Goal: Use online tool/utility: Utilize a website feature to perform a specific function

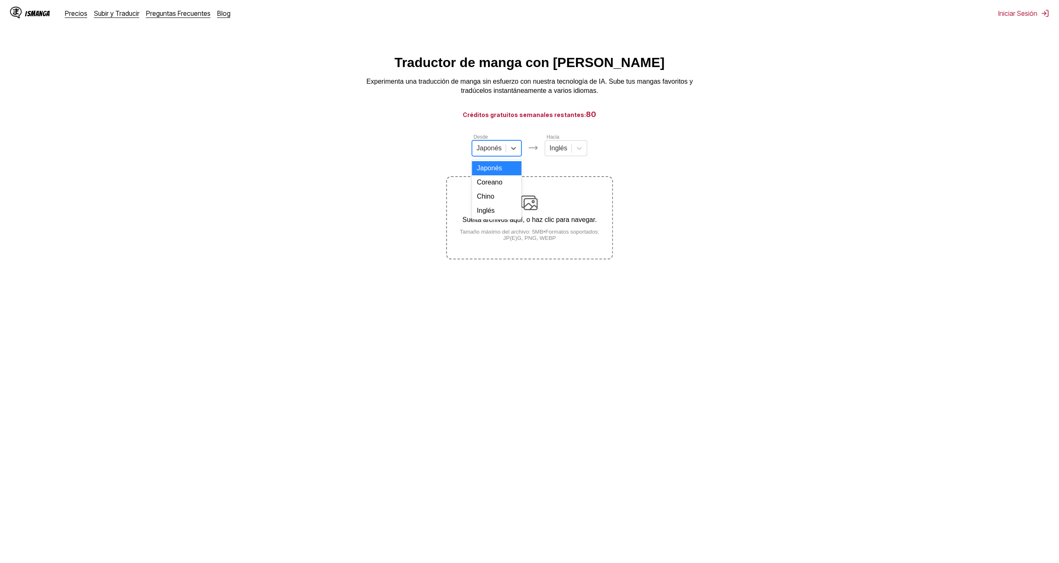
click at [500, 152] on div at bounding box center [489, 148] width 25 height 9
click at [579, 149] on icon at bounding box center [579, 148] width 8 height 8
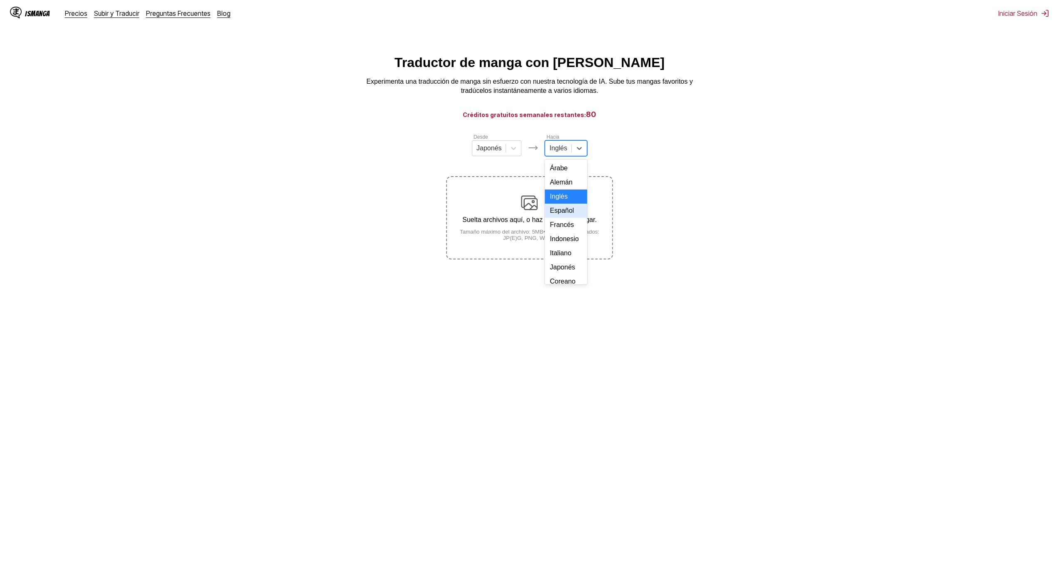
click at [575, 218] on div "Español" at bounding box center [566, 211] width 42 height 14
click at [534, 221] on p "Suelta archivos aquí, o haz clic para navegar." at bounding box center [529, 219] width 165 height 7
click at [0, 0] on input "Suelta archivos aquí, o haz clic para navegar. Tamaño máximo del archivo: 5MB •…" at bounding box center [0, 0] width 0 height 0
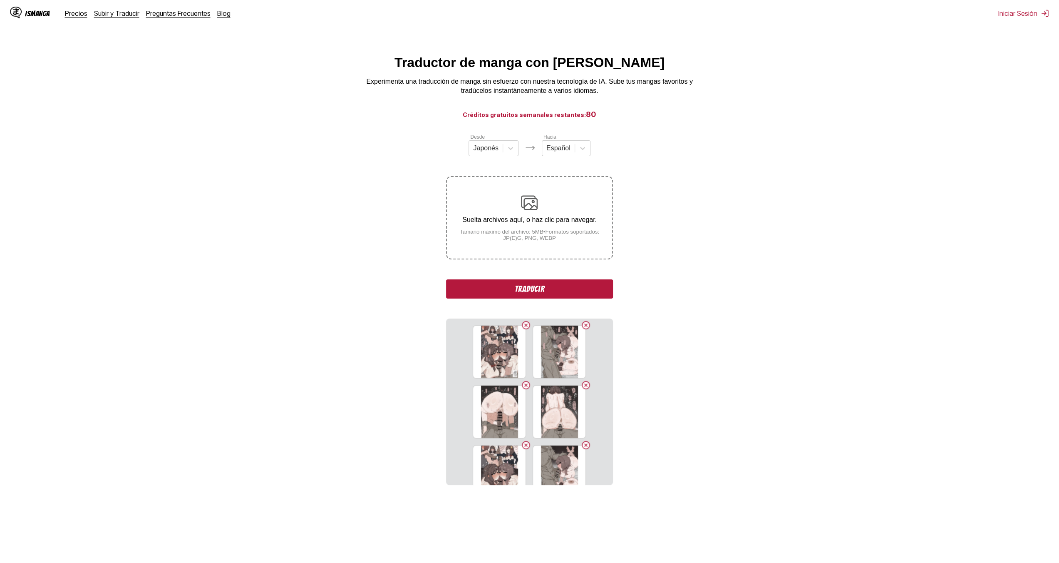
click at [529, 298] on button "Traducir" at bounding box center [529, 288] width 166 height 19
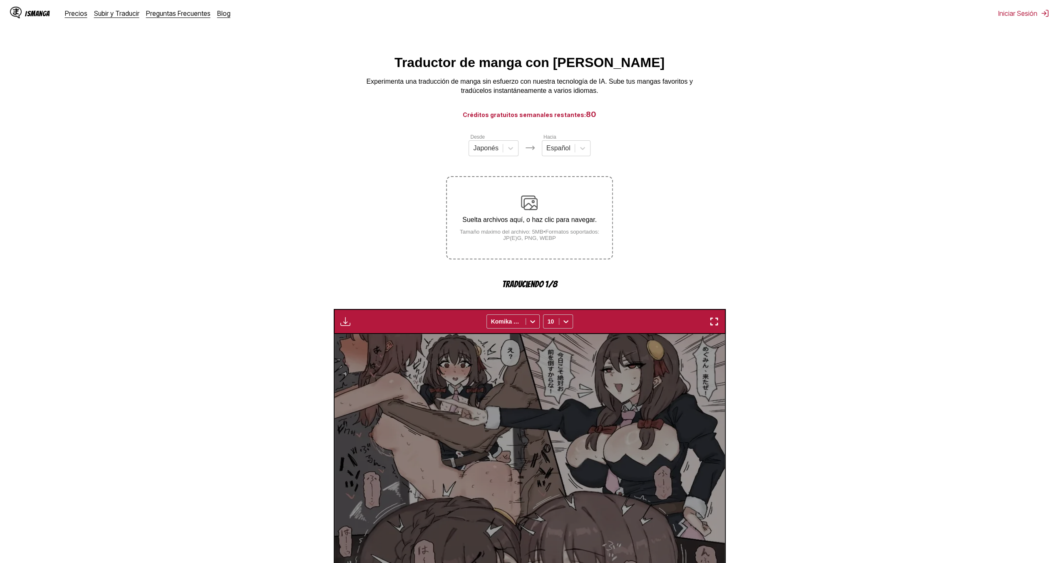
scroll to position [245, 0]
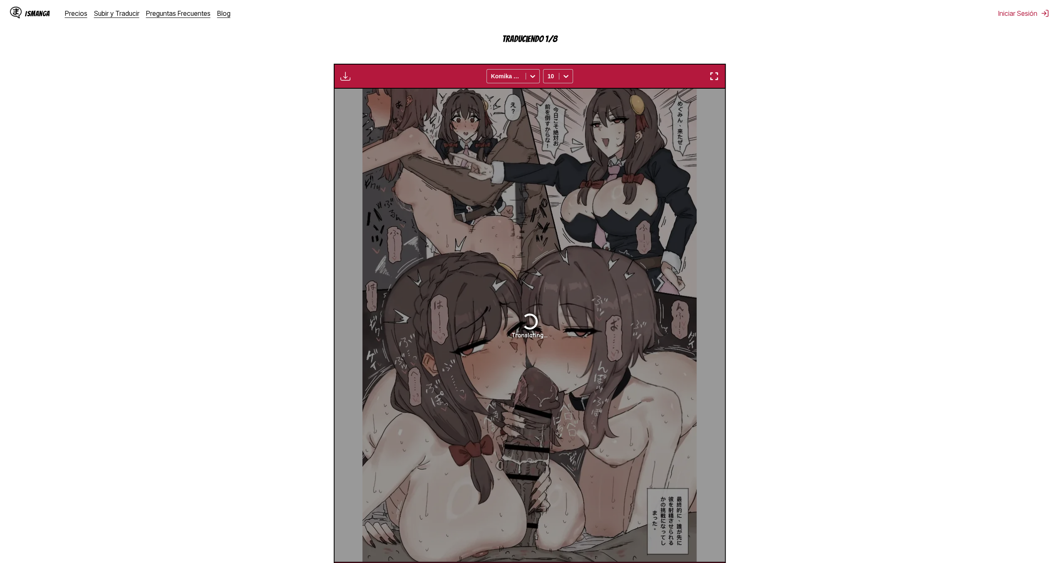
click at [718, 77] on img "button" at bounding box center [714, 76] width 10 height 10
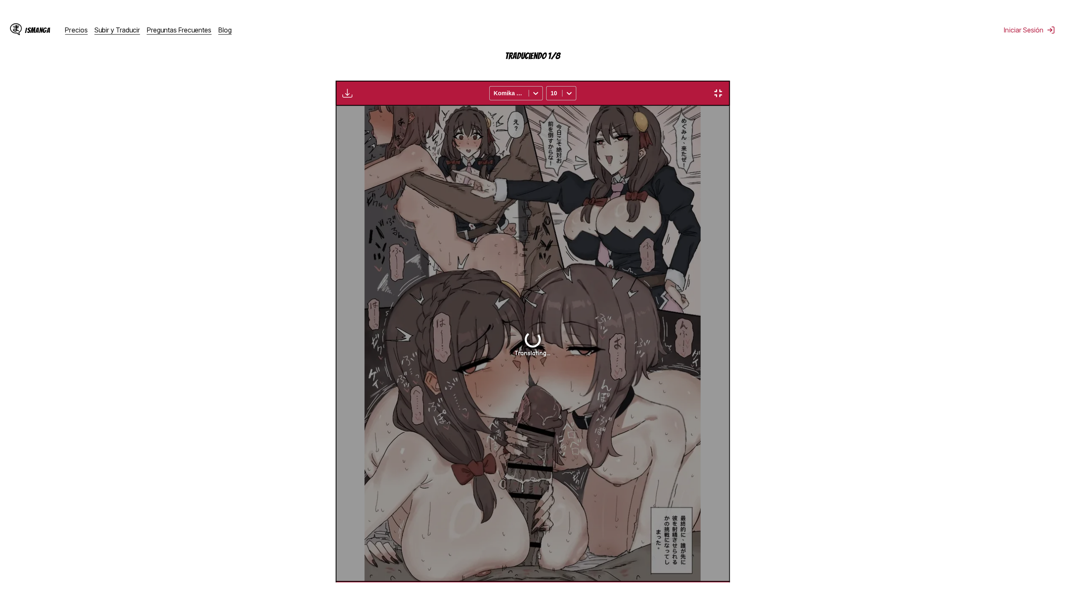
scroll to position [72, 0]
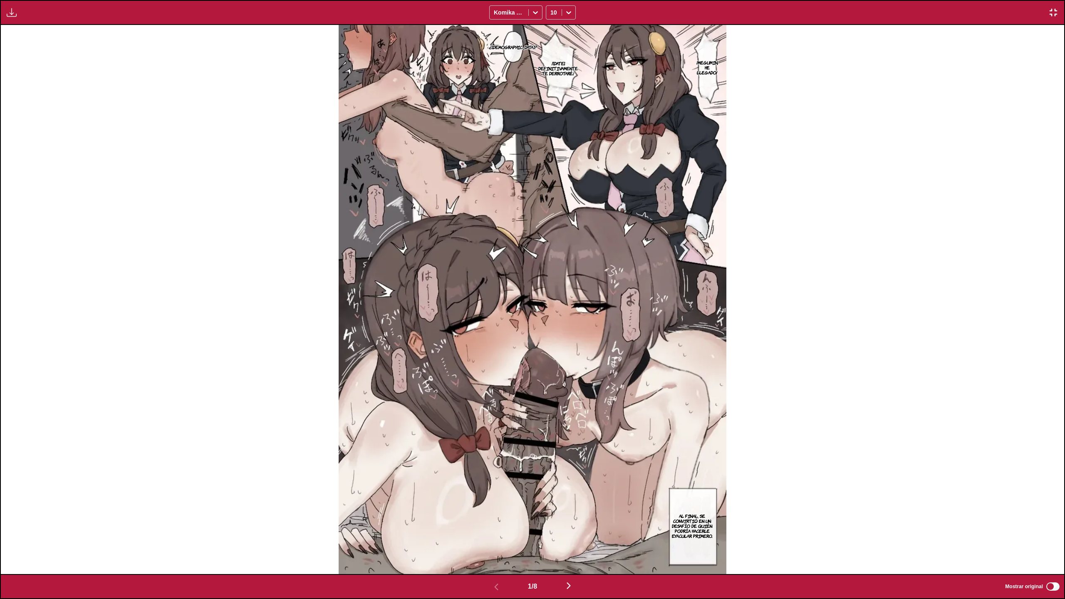
click at [577, 562] on button "button" at bounding box center [569, 587] width 50 height 12
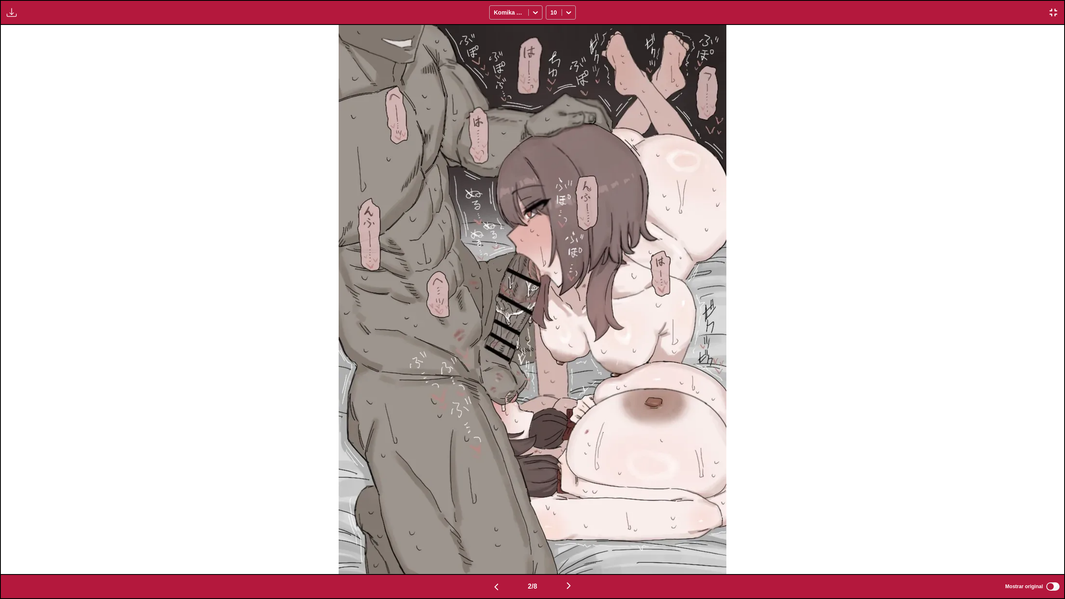
click at [574, 562] on img "button" at bounding box center [569, 586] width 10 height 10
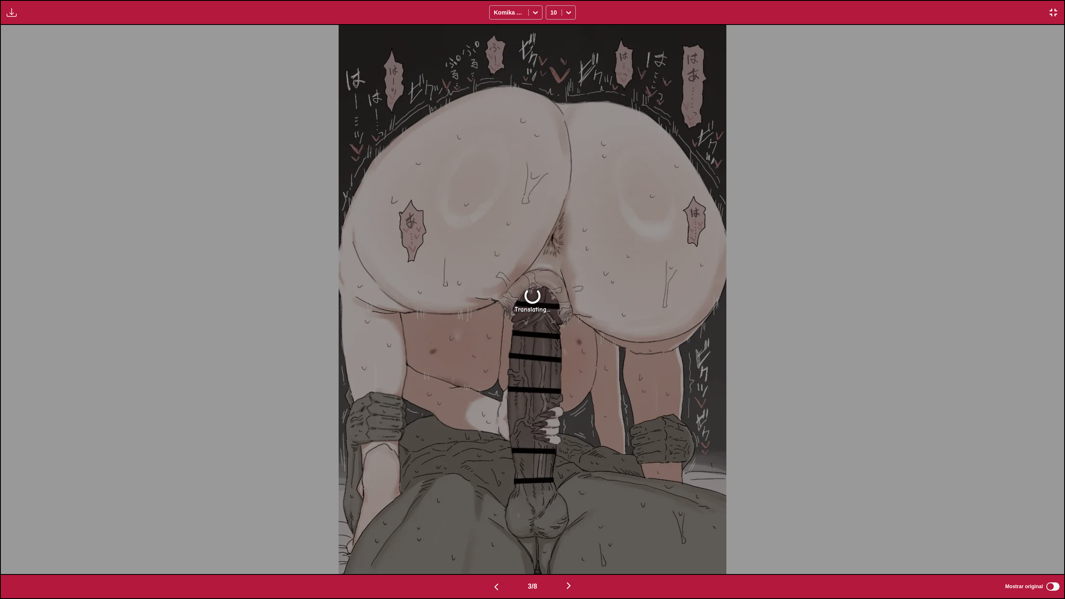
click at [574, 562] on img "button" at bounding box center [569, 586] width 10 height 10
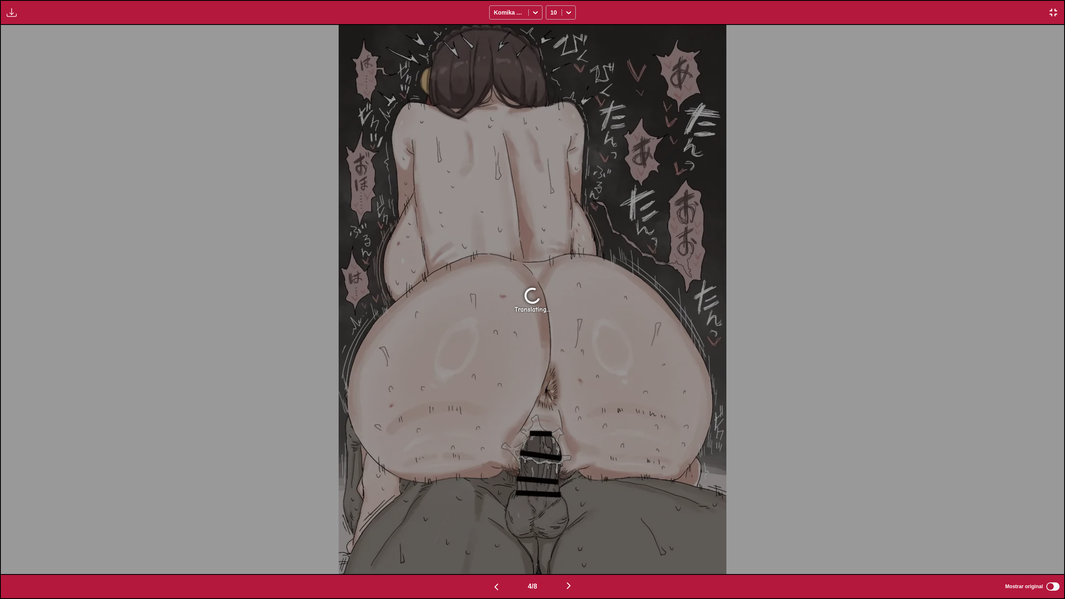
click at [573, 562] on img "button" at bounding box center [569, 586] width 10 height 10
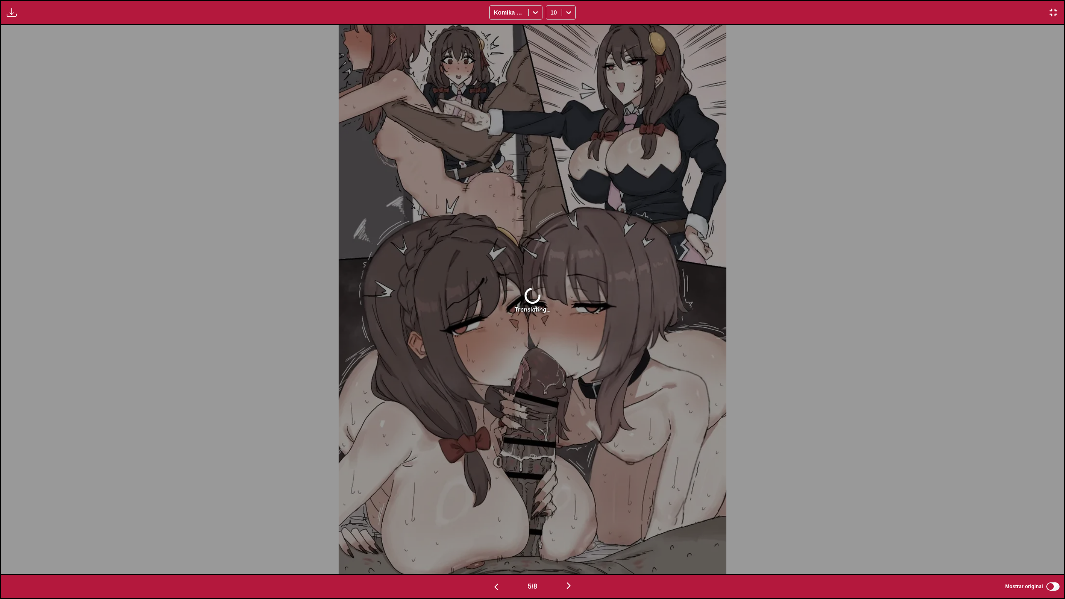
click at [572, 562] on img "button" at bounding box center [569, 586] width 10 height 10
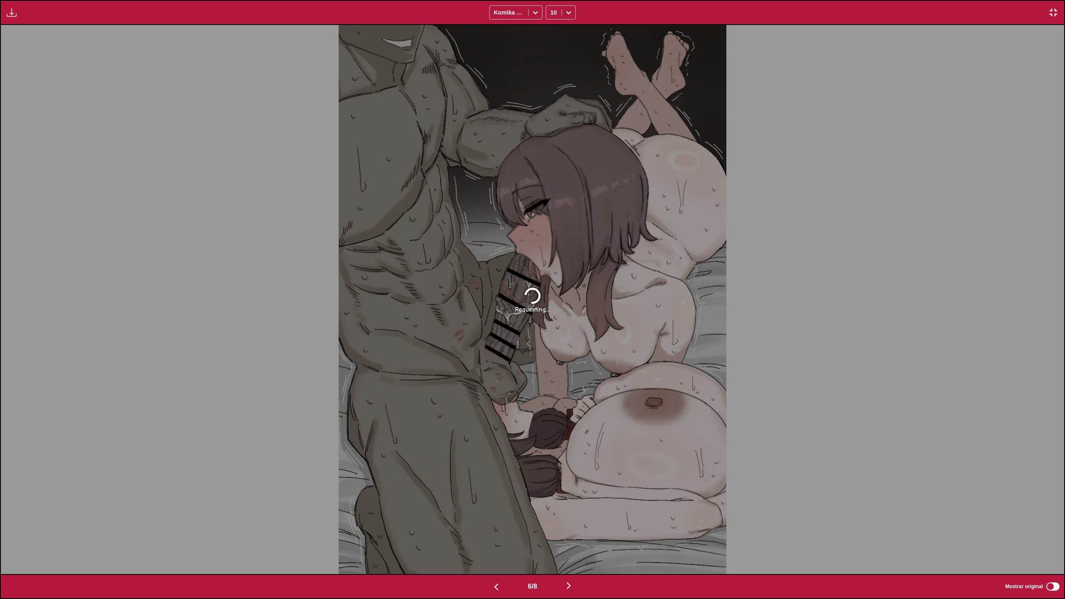
click at [571, 562] on img "button" at bounding box center [569, 586] width 10 height 10
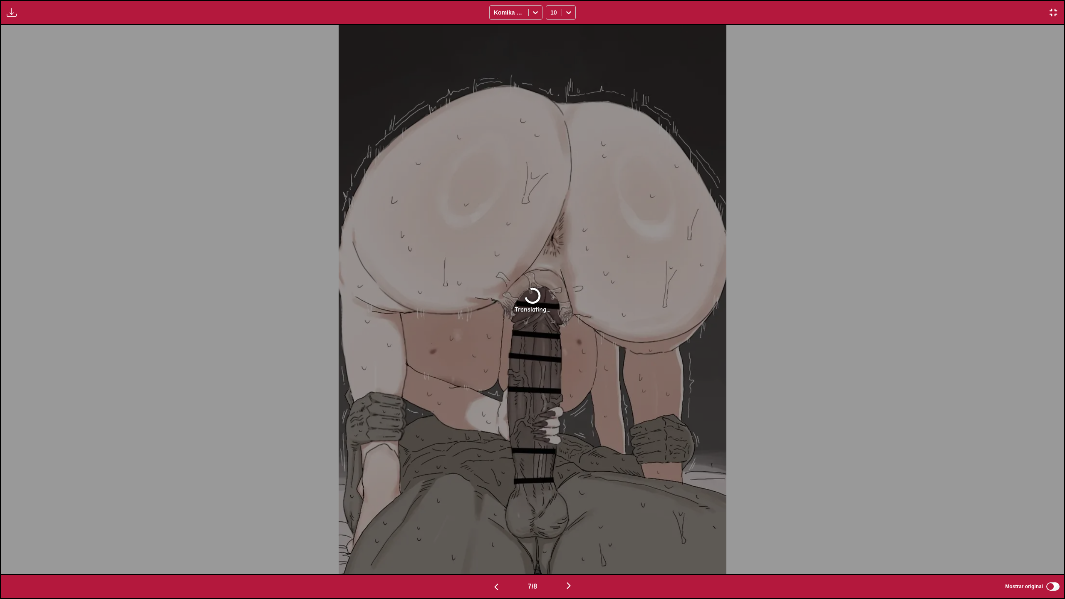
drag, startPoint x: 584, startPoint y: 599, endPoint x: 570, endPoint y: 593, distance: 15.1
click at [580, 562] on div "7 / 8 Mostrar original" at bounding box center [532, 586] width 1065 height 25
click at [570, 562] on div "7 / 8 Mostrar original" at bounding box center [532, 586] width 1065 height 25
click at [571, 562] on img "button" at bounding box center [569, 586] width 10 height 10
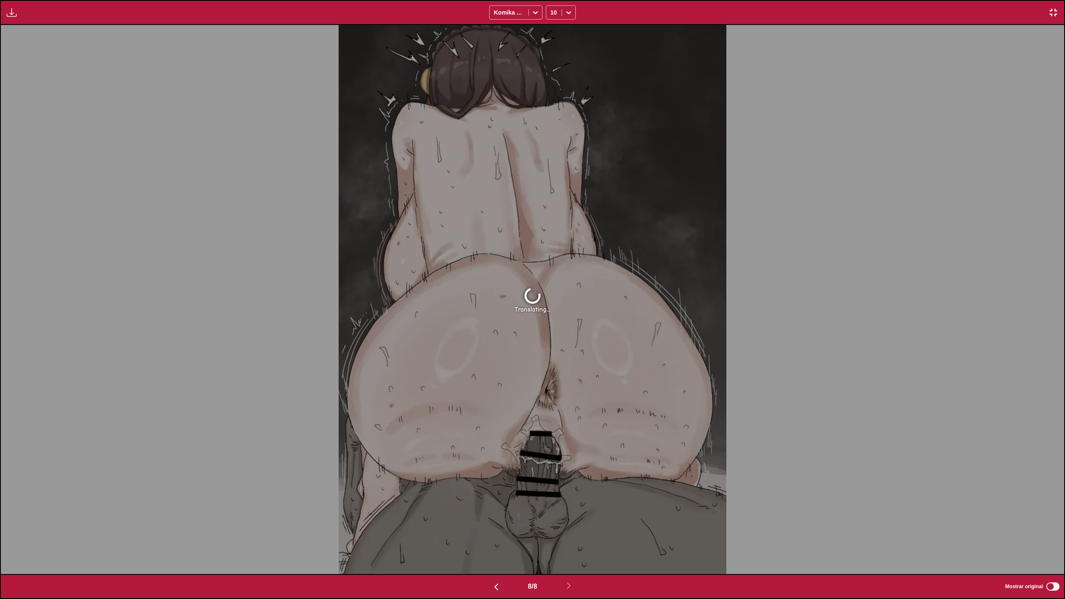
click at [1046, 7] on div "Disponible para usuarios premium Komika Axis 10" at bounding box center [532, 12] width 1065 height 25
click at [1059, 9] on button "button" at bounding box center [1053, 12] width 15 height 11
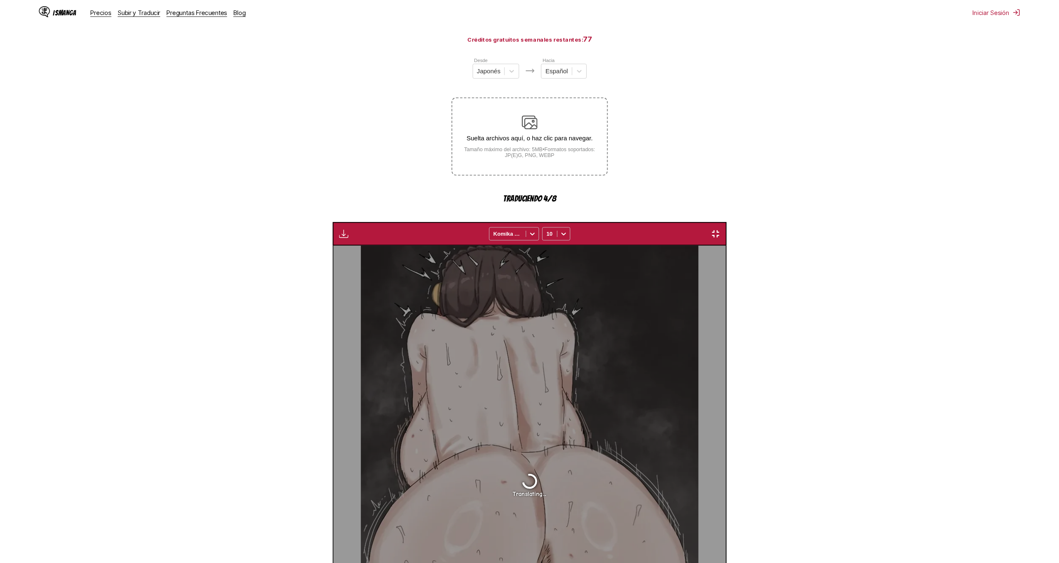
scroll to position [0, 2733]
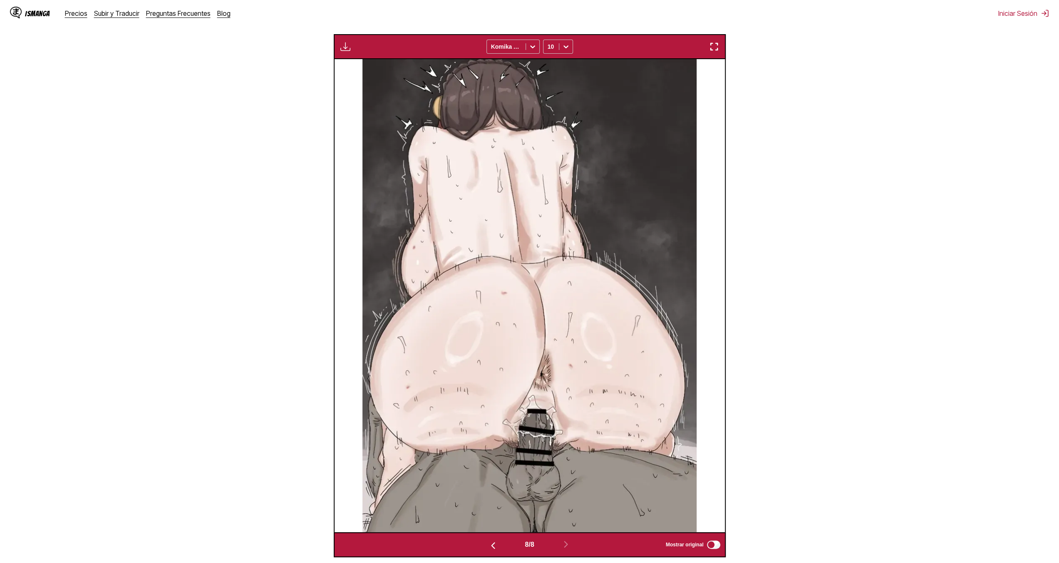
click at [341, 379] on div at bounding box center [530, 295] width 390 height 473
click at [488, 543] on img "button" at bounding box center [493, 545] width 10 height 10
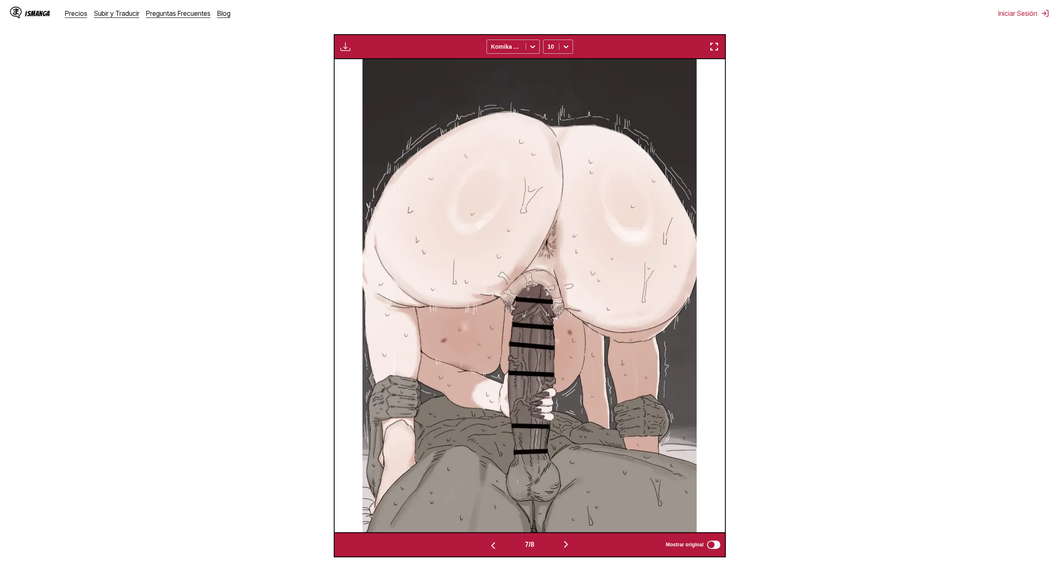
click at [488, 543] on img "button" at bounding box center [493, 545] width 10 height 10
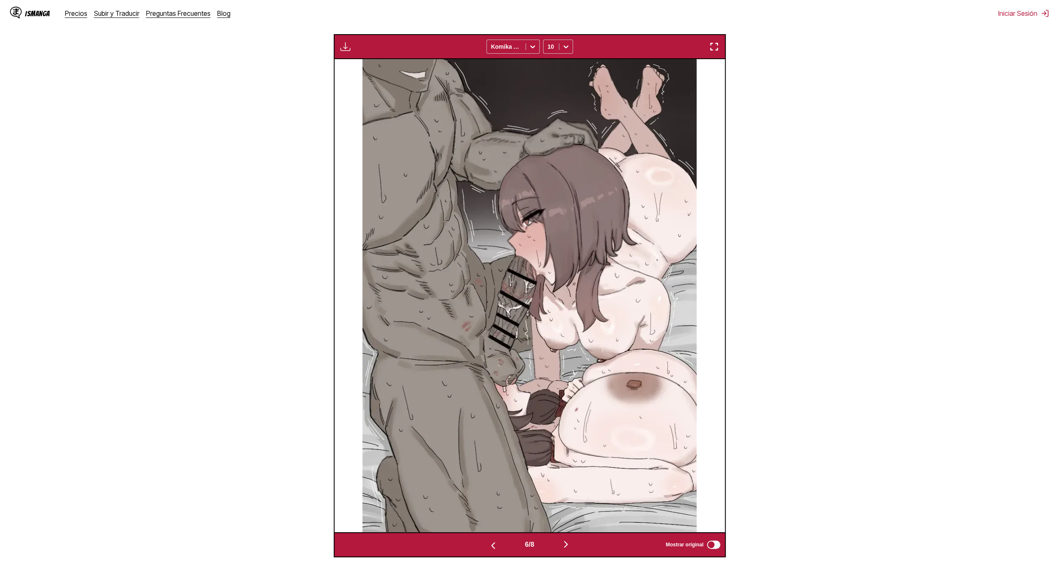
click at [488, 543] on img "button" at bounding box center [493, 545] width 10 height 10
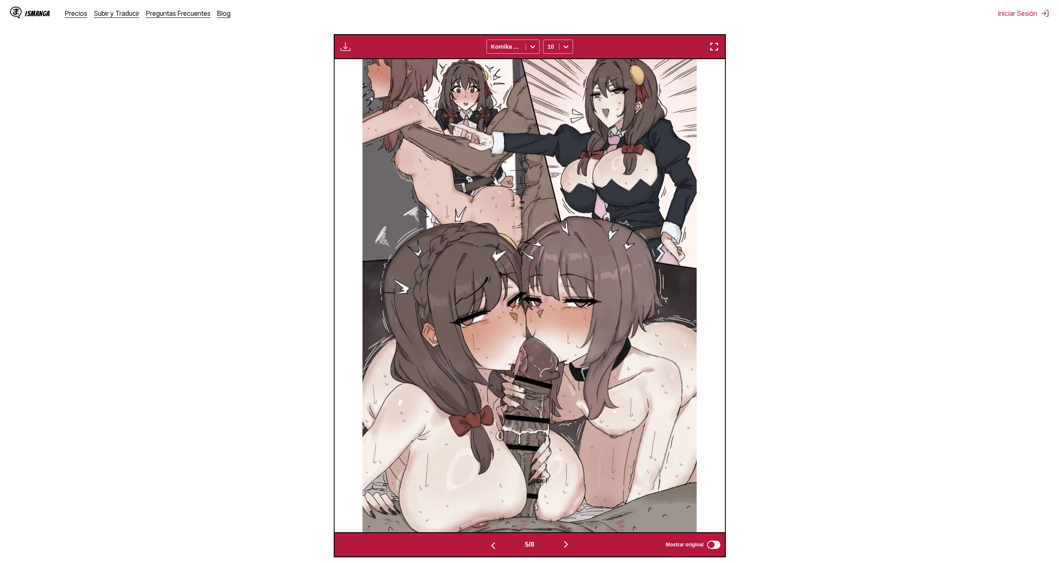
click at [488, 543] on img "button" at bounding box center [493, 545] width 10 height 10
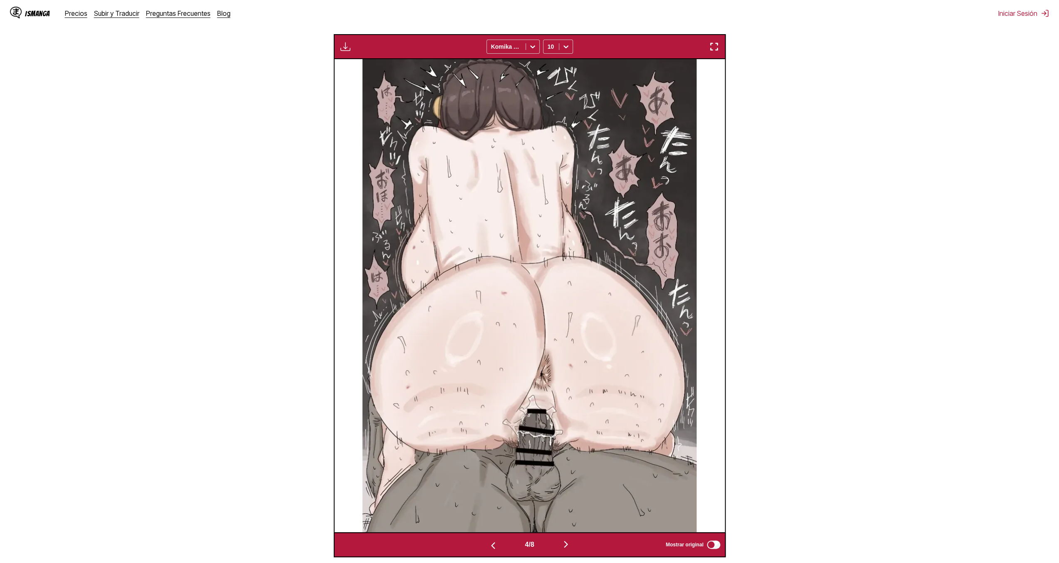
click at [488, 543] on img "button" at bounding box center [493, 545] width 10 height 10
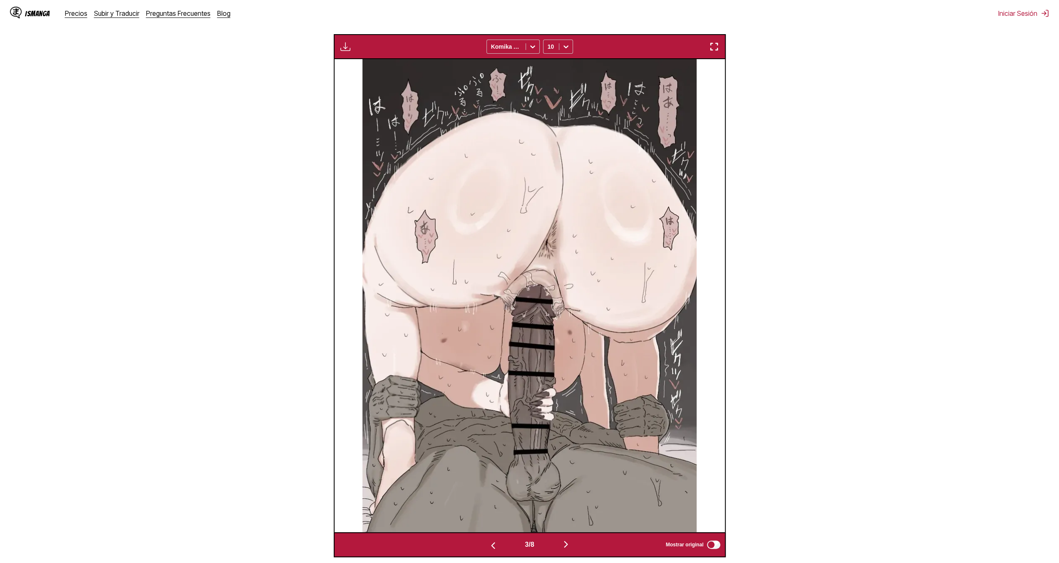
click at [488, 543] on img "button" at bounding box center [493, 545] width 10 height 10
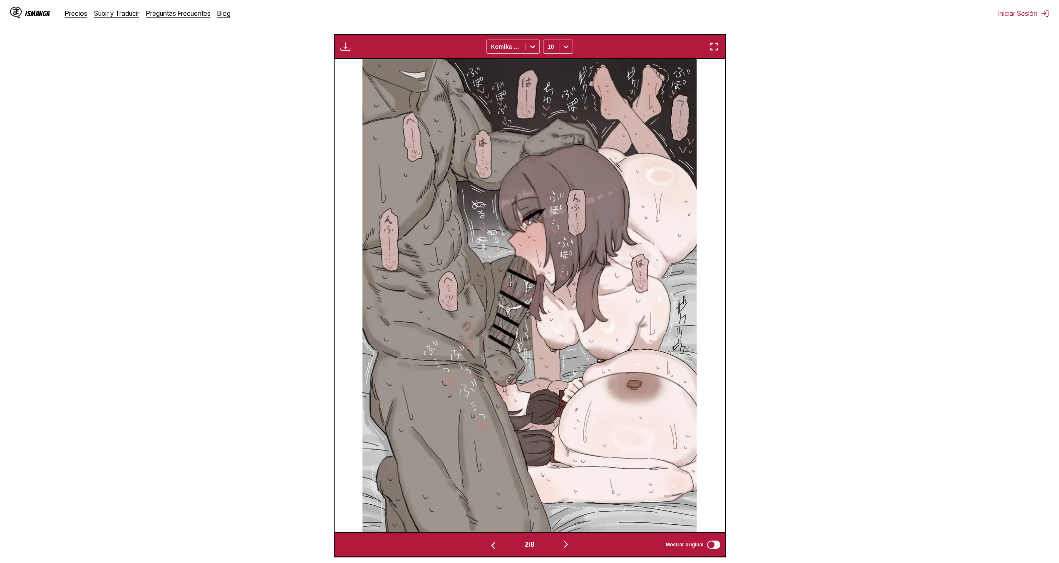
click at [488, 543] on img "button" at bounding box center [493, 545] width 10 height 10
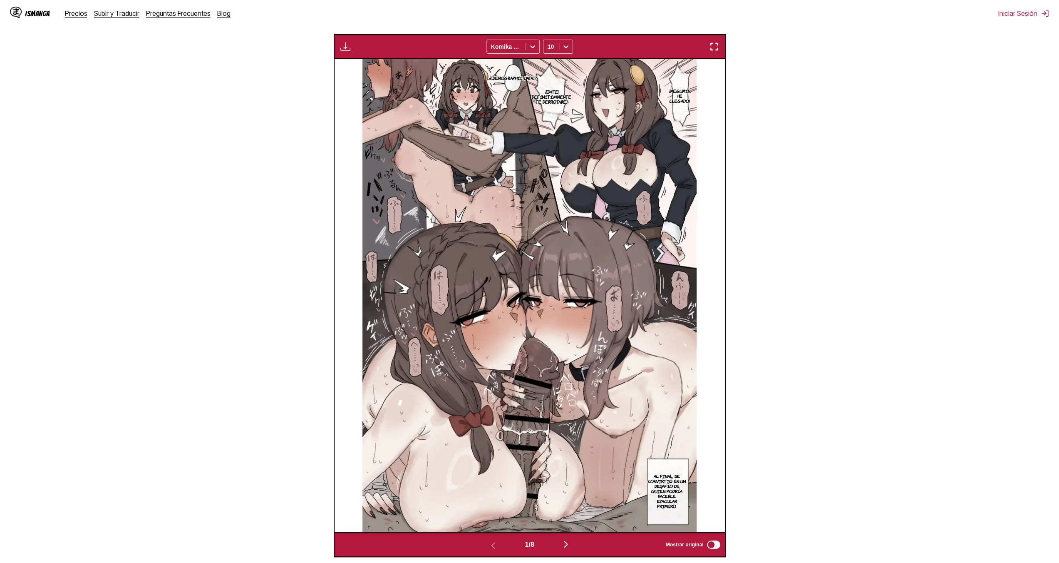
click at [570, 546] on img "button" at bounding box center [566, 544] width 10 height 10
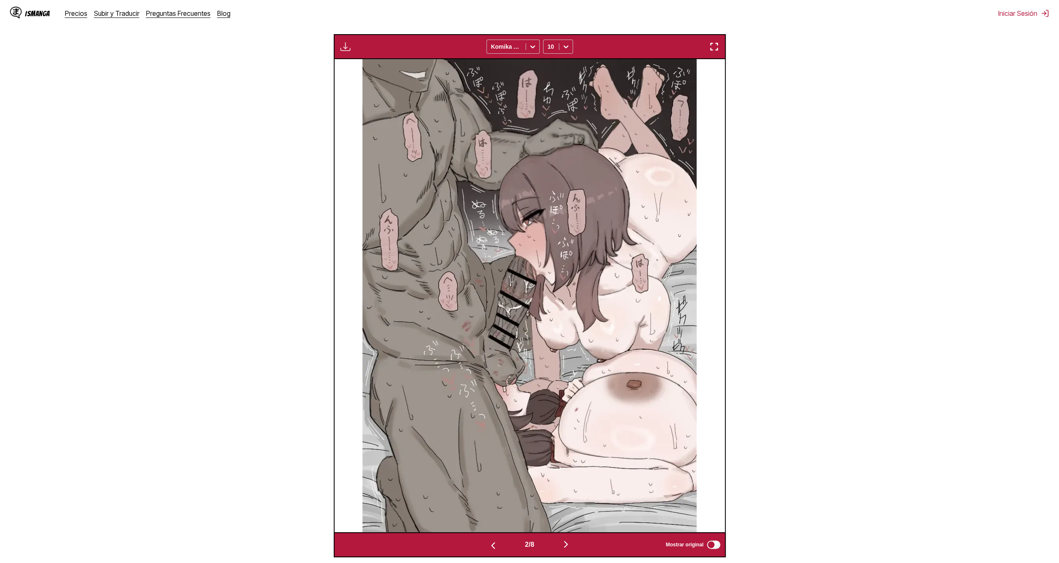
click at [566, 548] on img "button" at bounding box center [566, 544] width 10 height 10
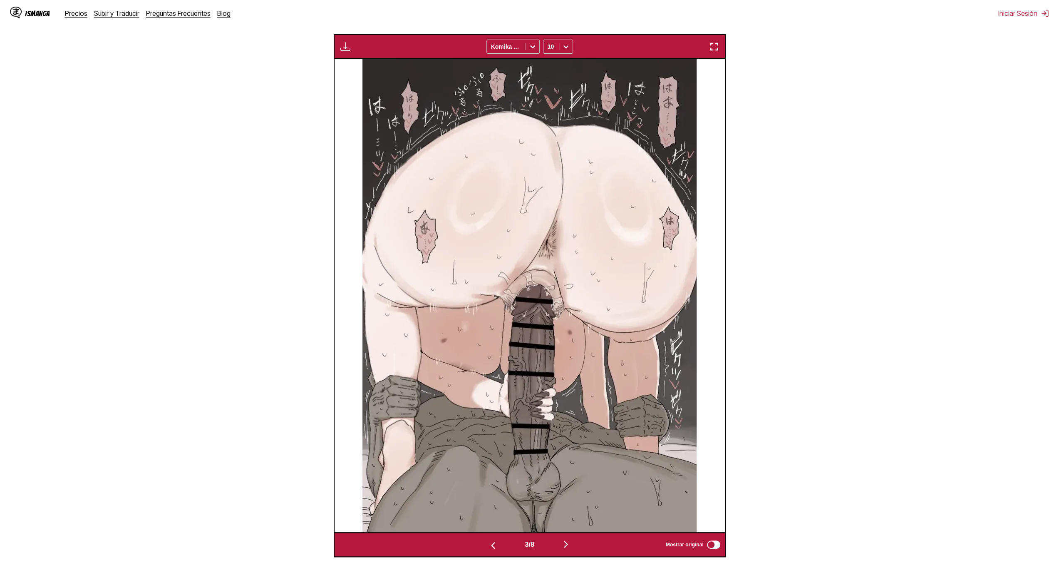
click at [566, 548] on img "button" at bounding box center [566, 544] width 10 height 10
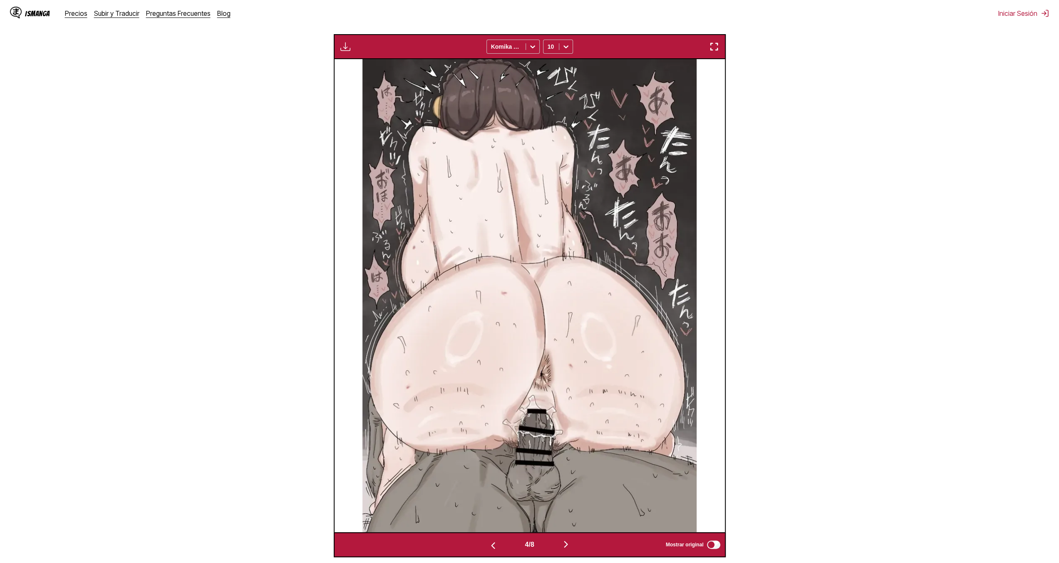
click at [564, 549] on img "button" at bounding box center [566, 544] width 10 height 10
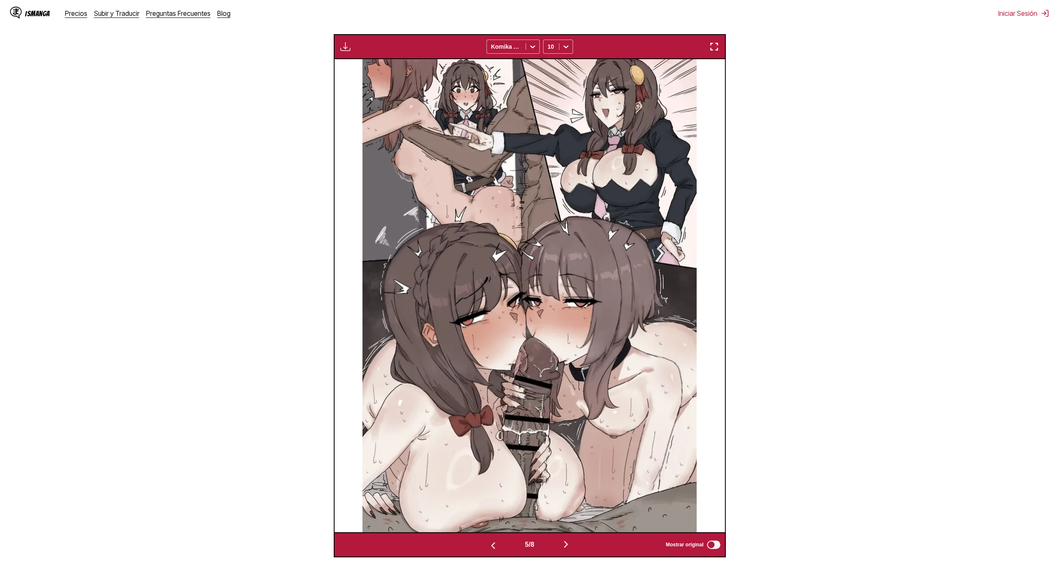
click at [564, 549] on img "button" at bounding box center [566, 544] width 10 height 10
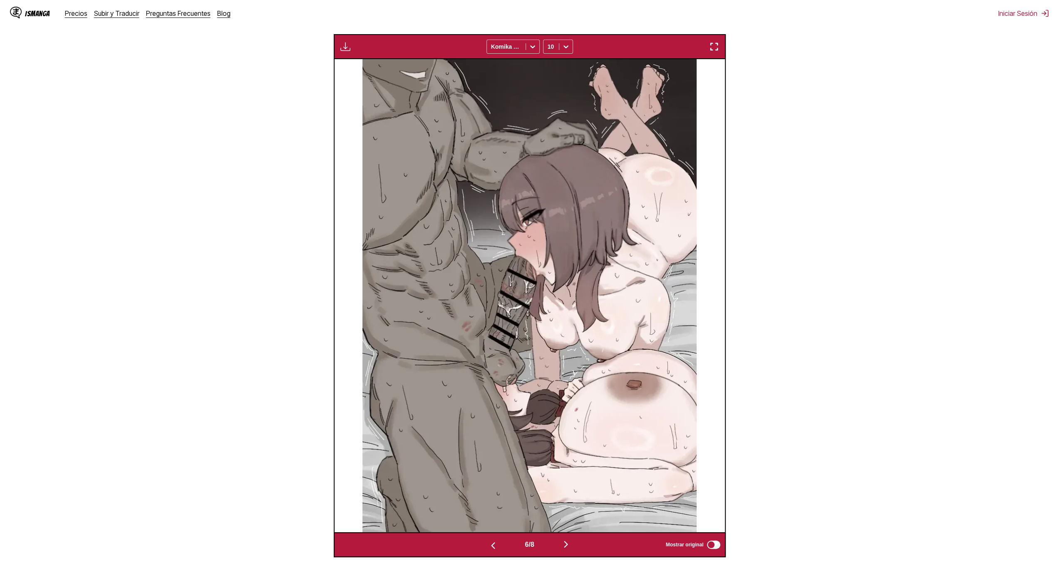
click at [564, 549] on img "button" at bounding box center [566, 544] width 10 height 10
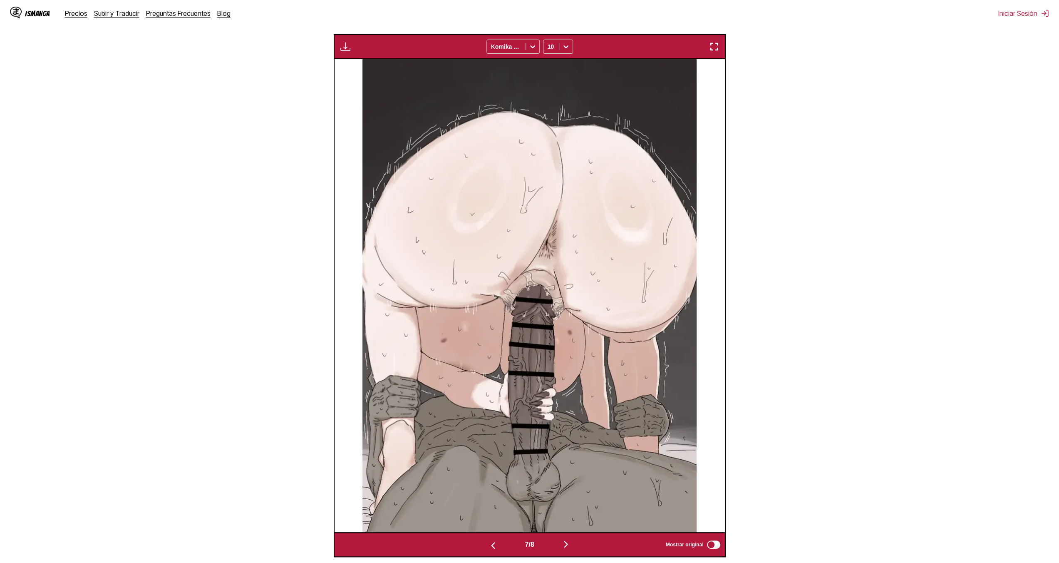
click at [564, 549] on img "button" at bounding box center [566, 544] width 10 height 10
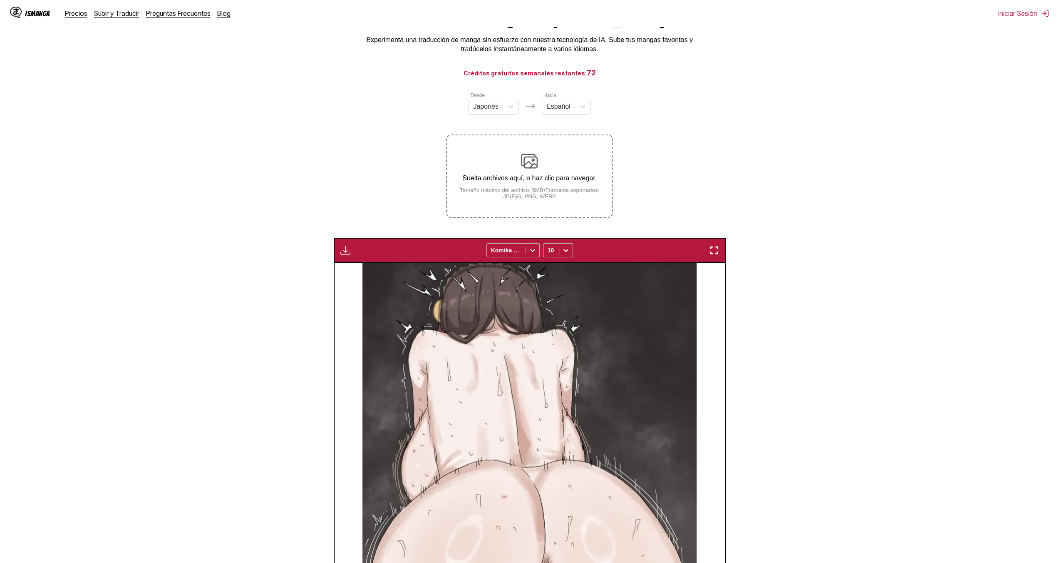
scroll to position [0, 0]
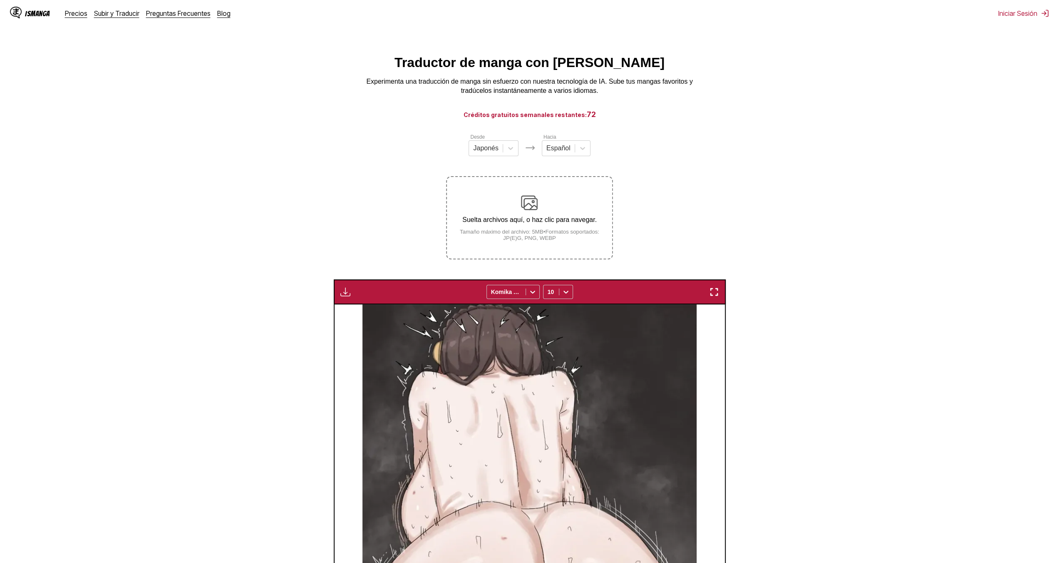
click at [539, 227] on div "Suelta archivos aquí, o haz clic para navegar. Tamaño máximo del archivo: 5MB •…" at bounding box center [529, 217] width 165 height 47
click at [0, 0] on input "Suelta archivos aquí, o haz clic para navegar. Tamaño máximo del archivo: 5MB •…" at bounding box center [0, 0] width 0 height 0
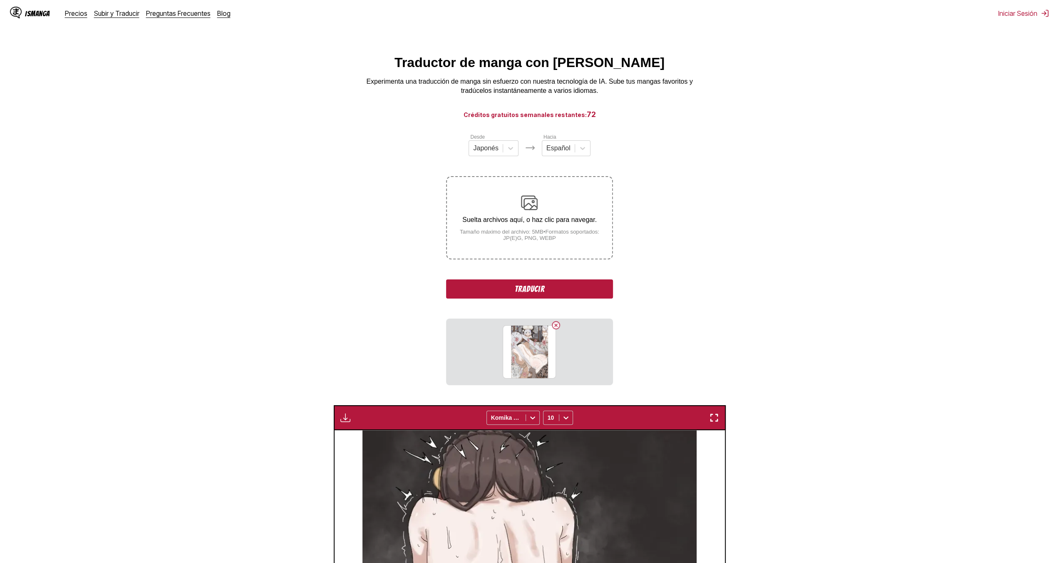
click at [525, 290] on button "Traducir" at bounding box center [529, 288] width 166 height 19
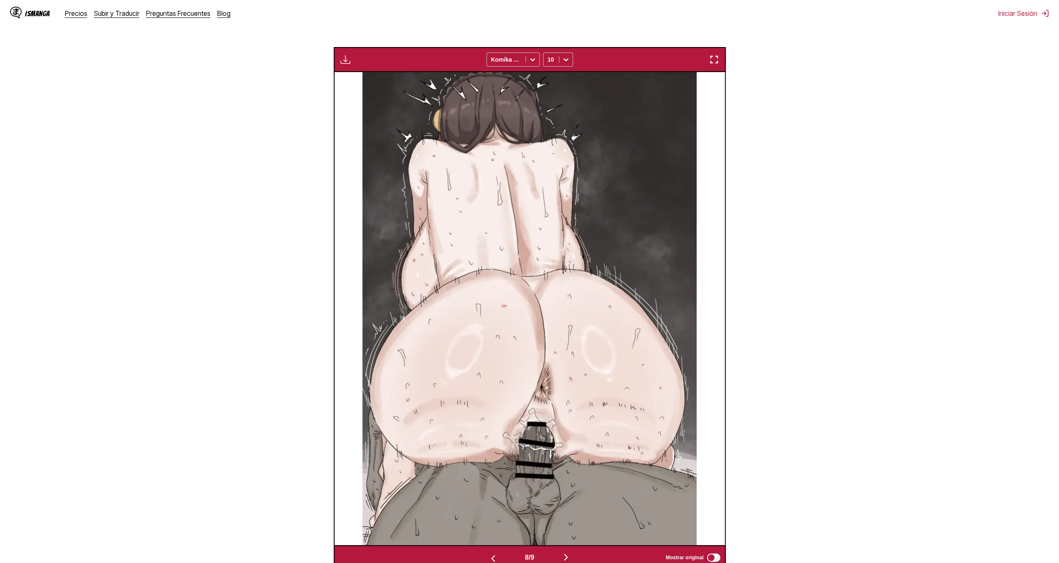
scroll to position [291, 0]
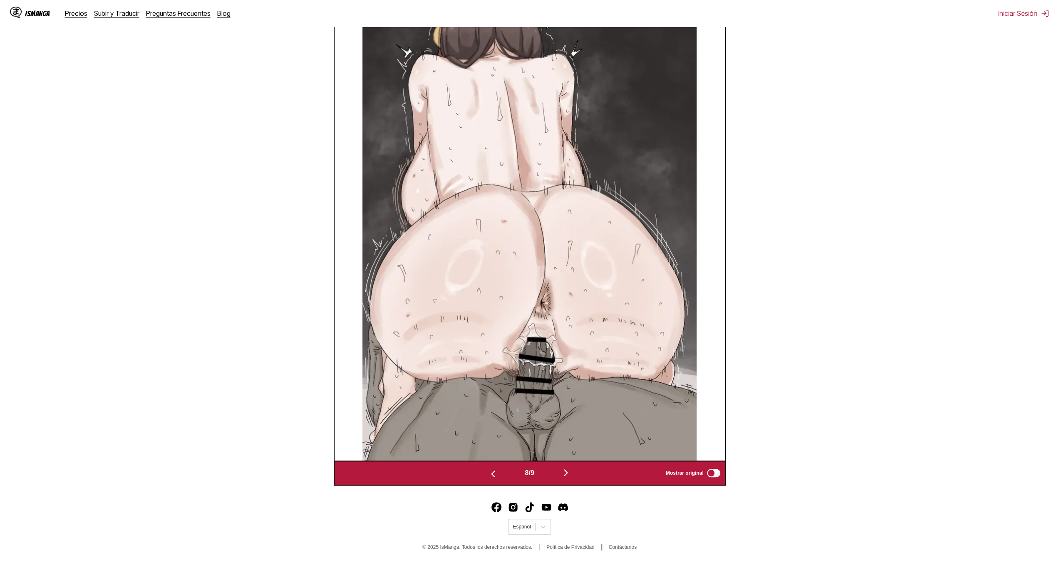
click at [494, 487] on div "IsManga Precios Subir y Traducir Preguntas Frecuentes Blog Iniciar Sesión Preci…" at bounding box center [529, 136] width 1059 height 854
click at [488, 474] on img "button" at bounding box center [493, 474] width 10 height 10
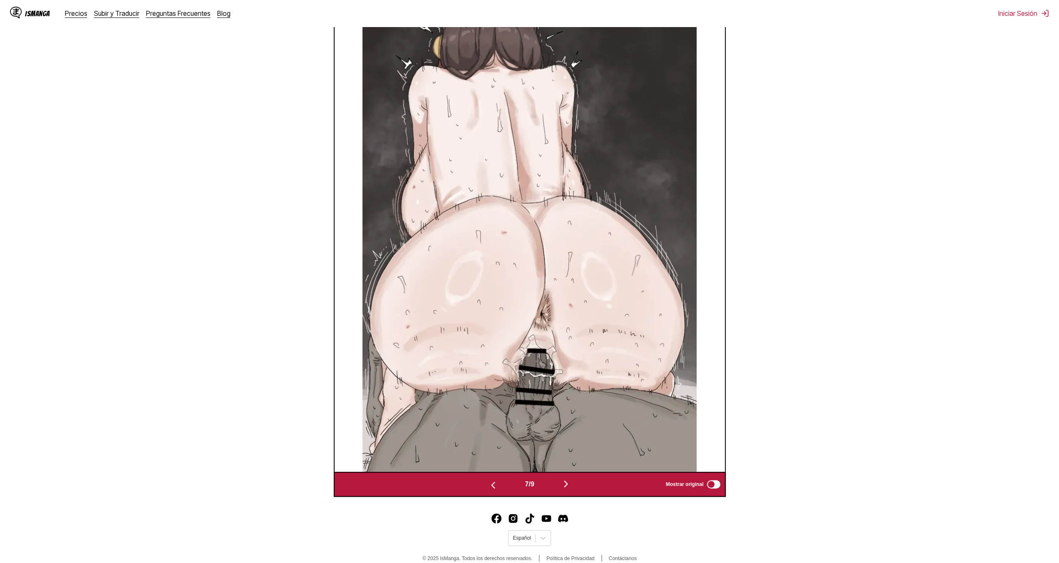
scroll to position [0, 2342]
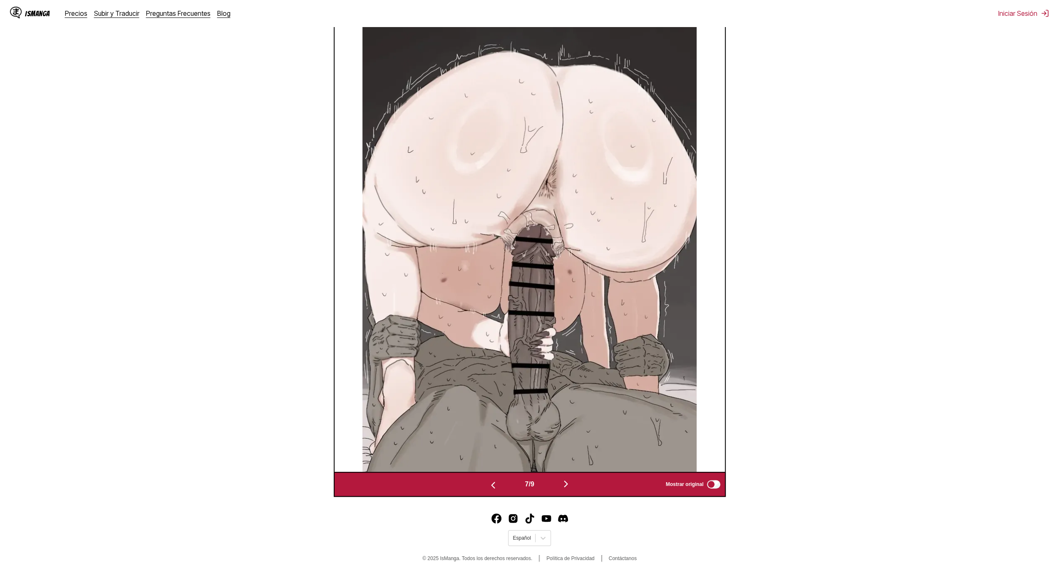
click at [488, 474] on div "7 / 9 Mostrar original" at bounding box center [530, 484] width 392 height 25
click at [494, 482] on img "button" at bounding box center [493, 485] width 10 height 10
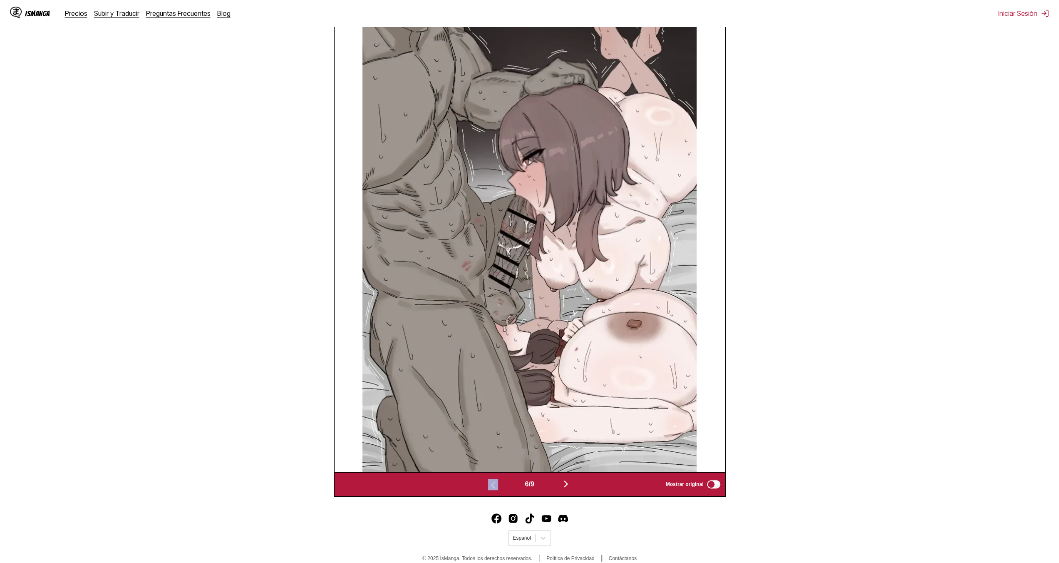
click at [494, 482] on img "button" at bounding box center [493, 485] width 10 height 10
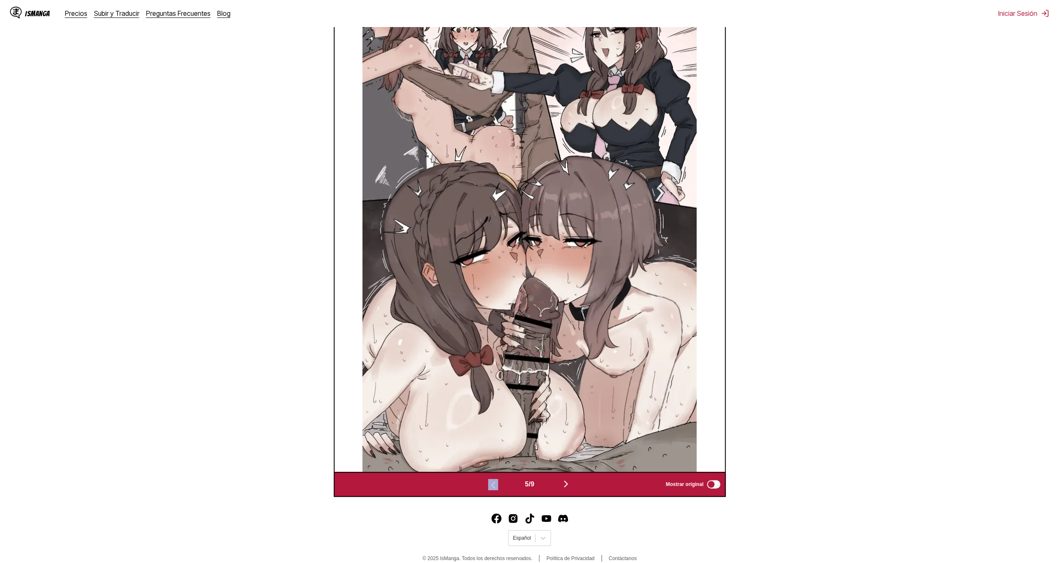
click at [494, 482] on img "button" at bounding box center [493, 485] width 10 height 10
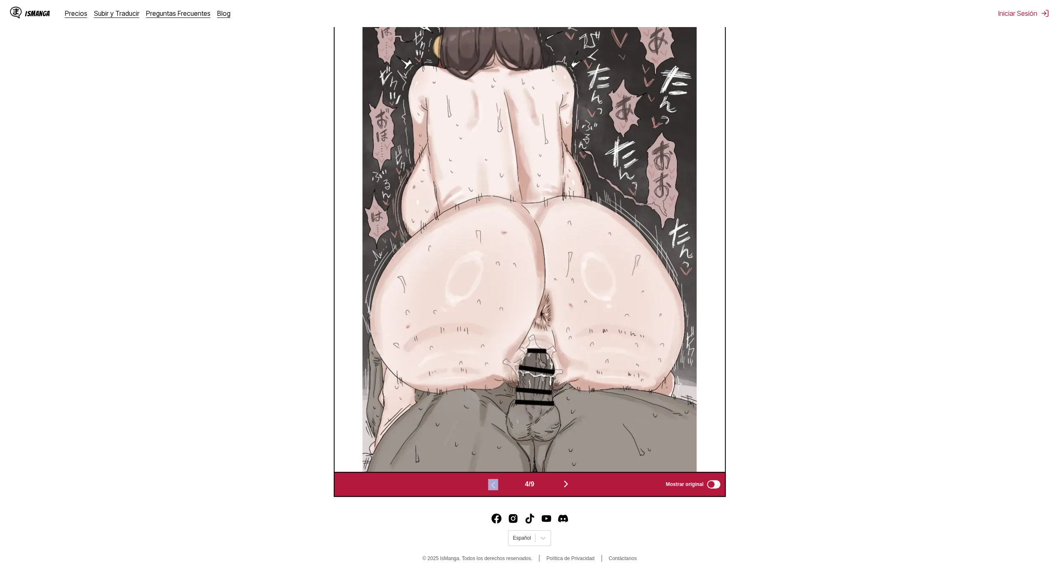
click at [494, 482] on img "button" at bounding box center [493, 485] width 10 height 10
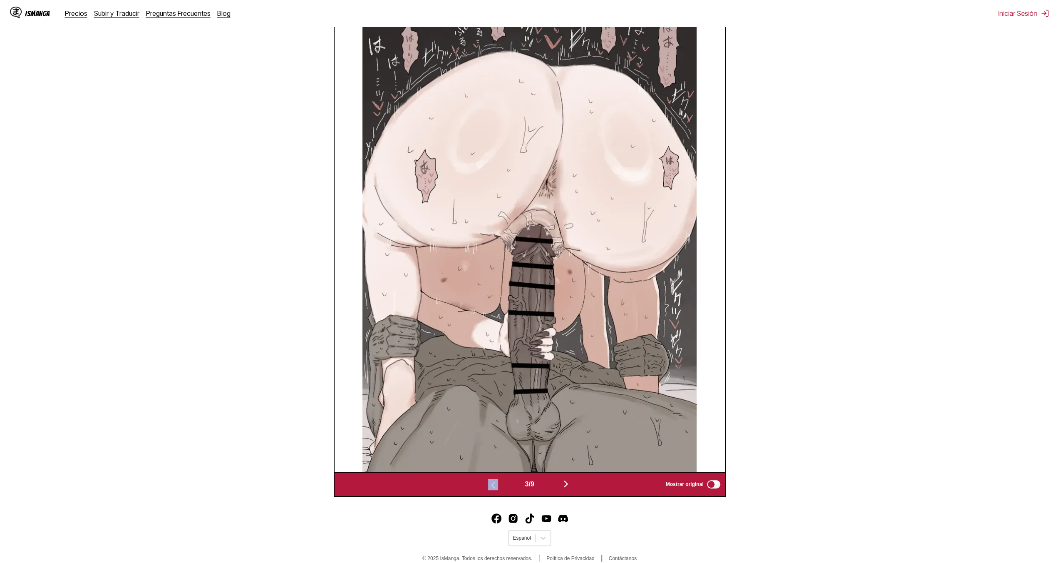
click at [494, 482] on img "button" at bounding box center [493, 485] width 10 height 10
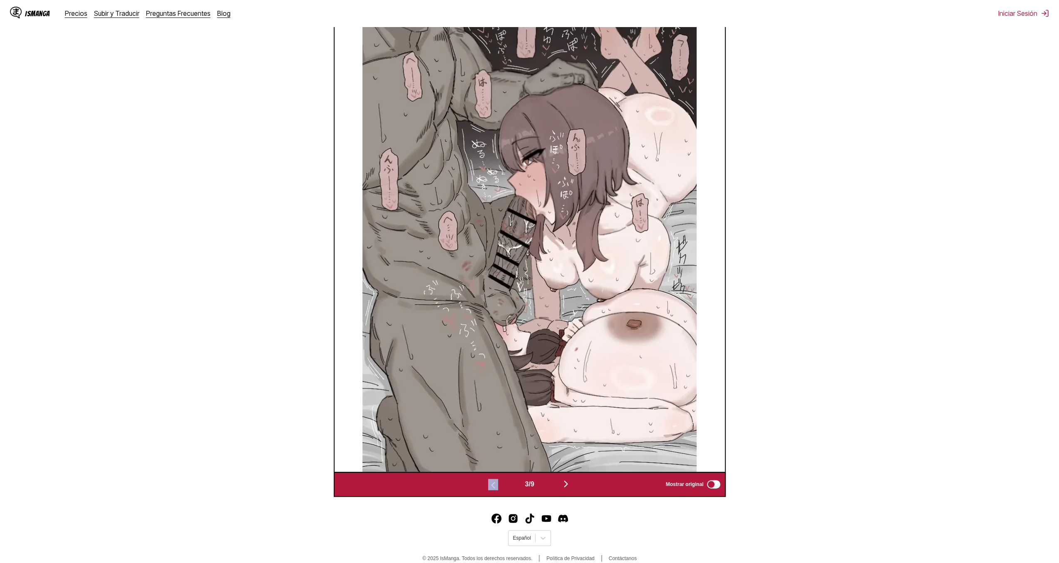
click at [494, 482] on img "button" at bounding box center [493, 485] width 10 height 10
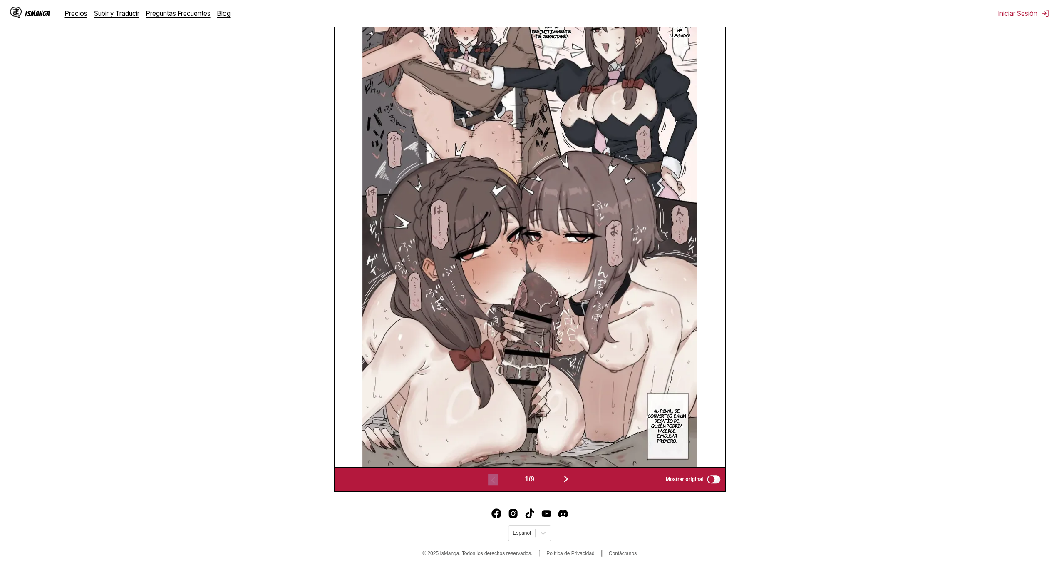
scroll to position [318, 0]
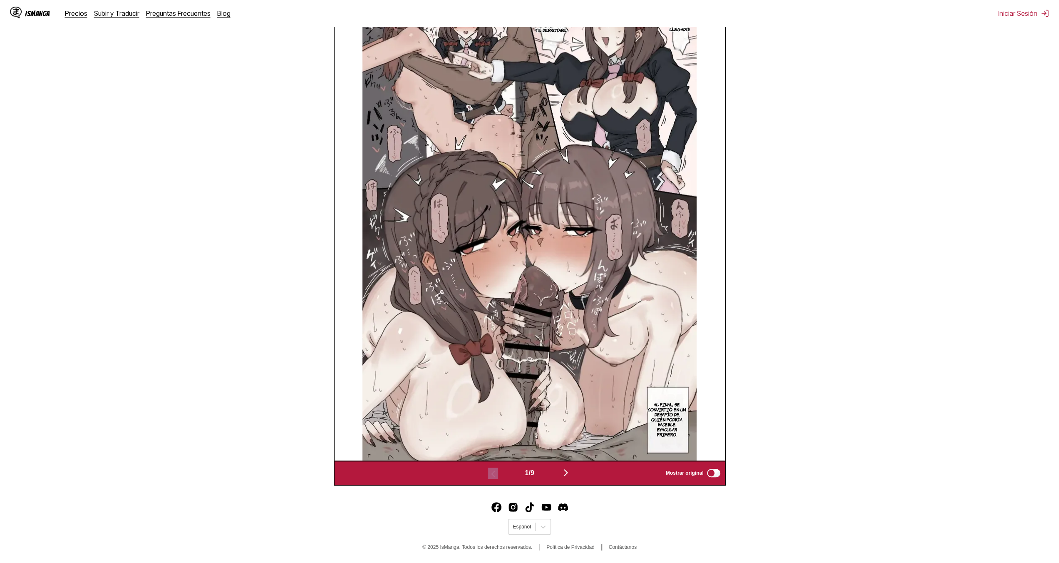
click at [571, 474] on img "button" at bounding box center [566, 472] width 10 height 10
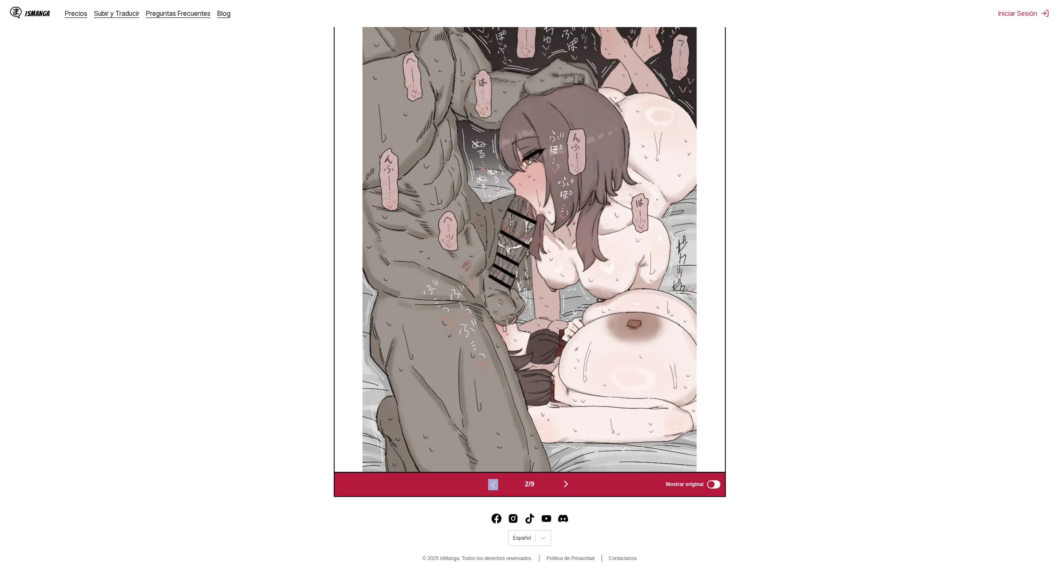
click at [573, 474] on div "2 / 9 Mostrar original" at bounding box center [530, 484] width 392 height 25
click at [570, 483] on img "button" at bounding box center [566, 484] width 10 height 10
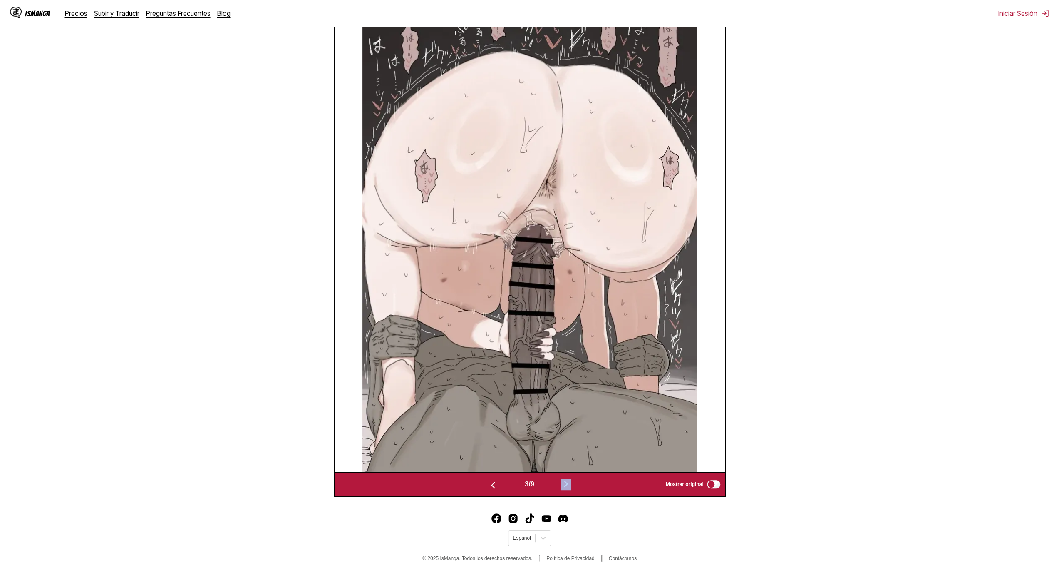
click at [570, 483] on img "button" at bounding box center [566, 484] width 10 height 10
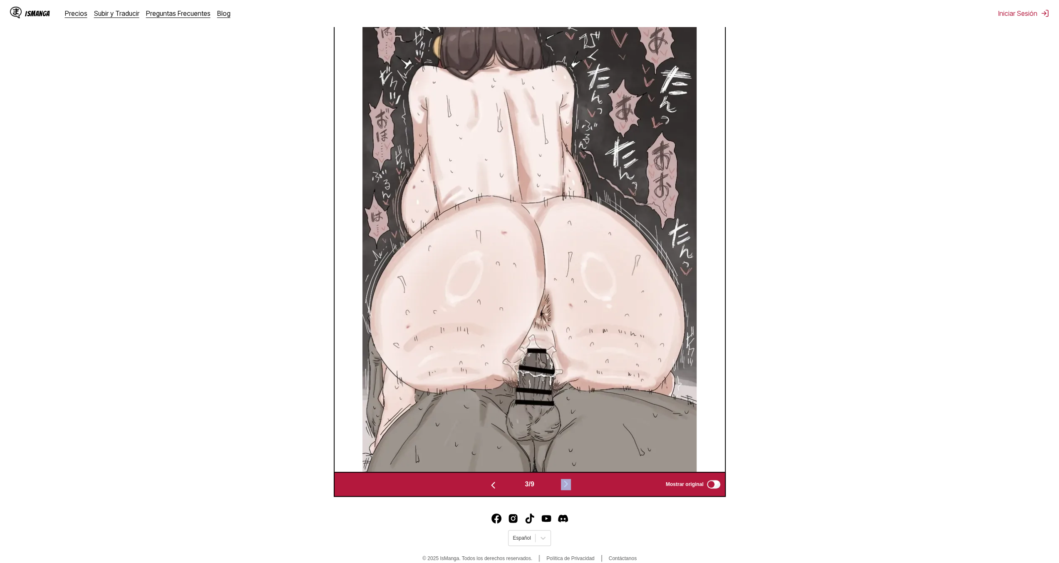
click at [570, 483] on img "button" at bounding box center [566, 484] width 10 height 10
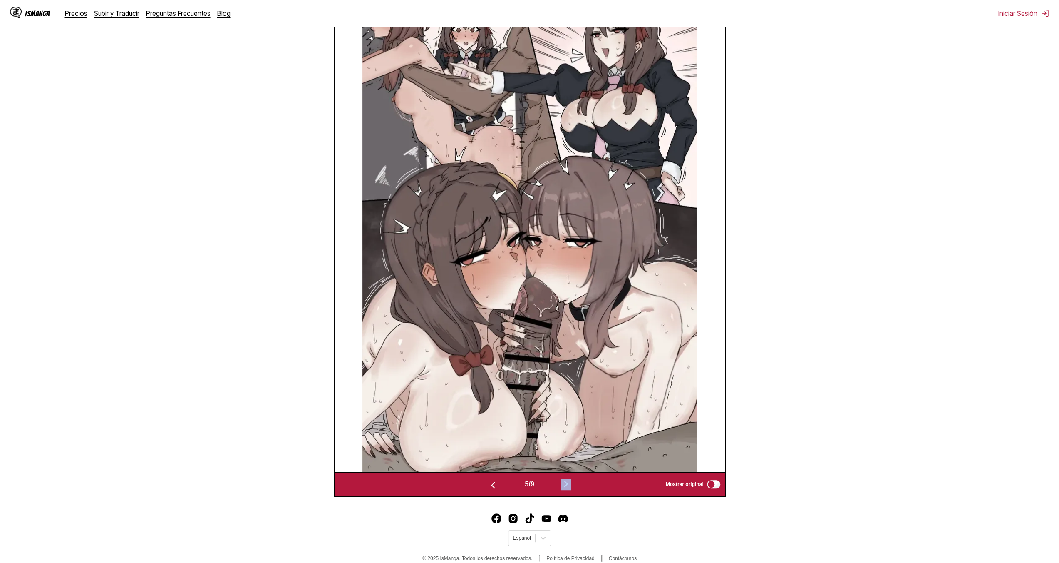
click at [570, 483] on img "button" at bounding box center [566, 484] width 10 height 10
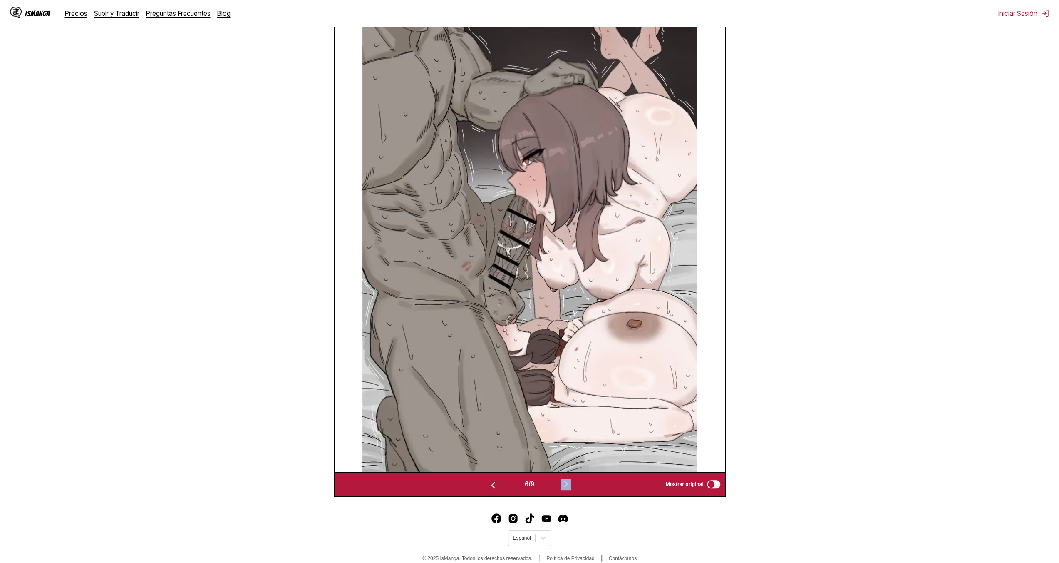
click at [570, 483] on img "button" at bounding box center [566, 484] width 10 height 10
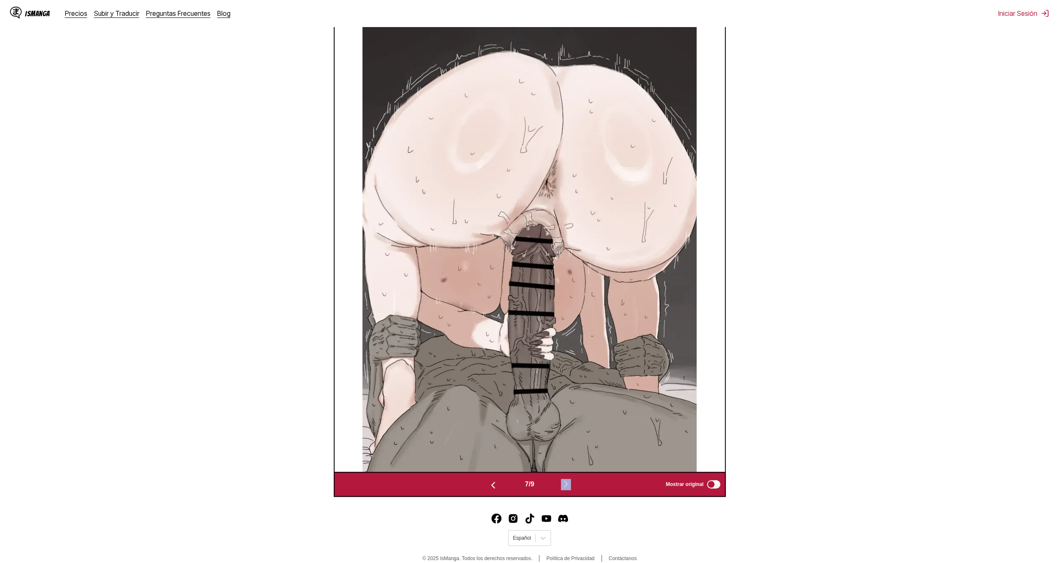
click at [570, 483] on img "button" at bounding box center [566, 484] width 10 height 10
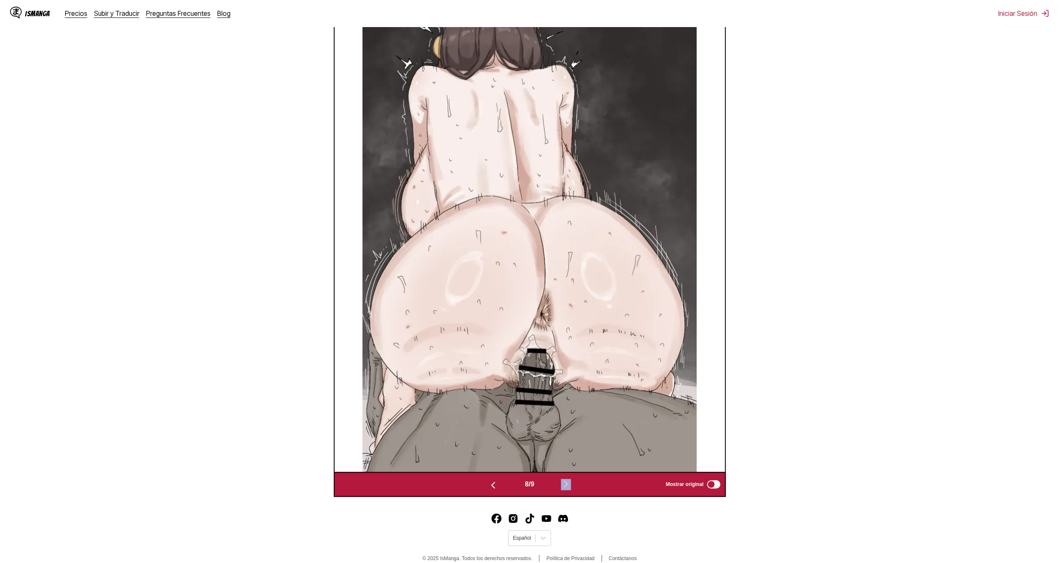
click at [570, 483] on img "button" at bounding box center [566, 484] width 10 height 10
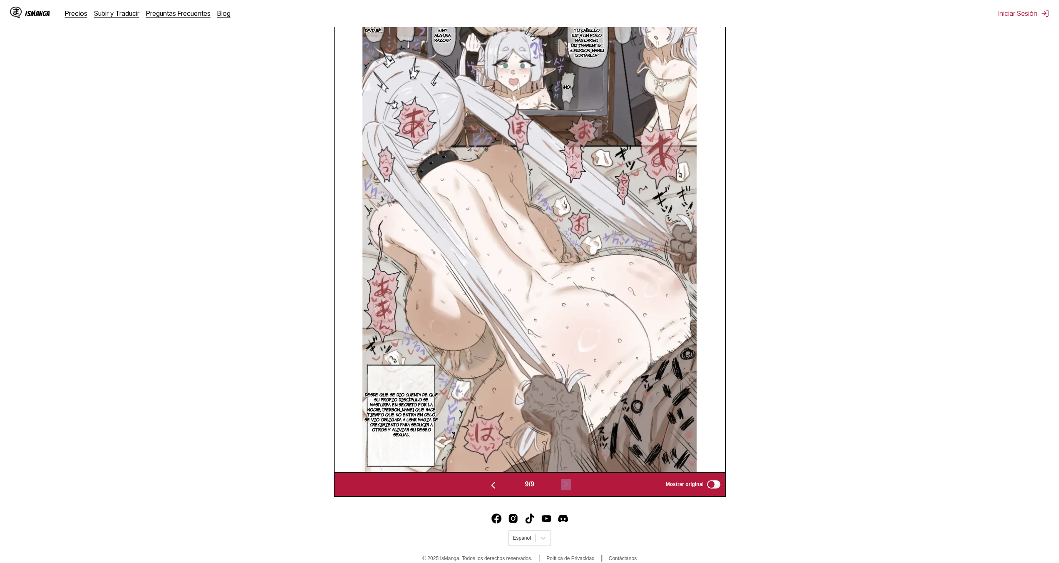
click at [499, 489] on button "button" at bounding box center [493, 484] width 50 height 12
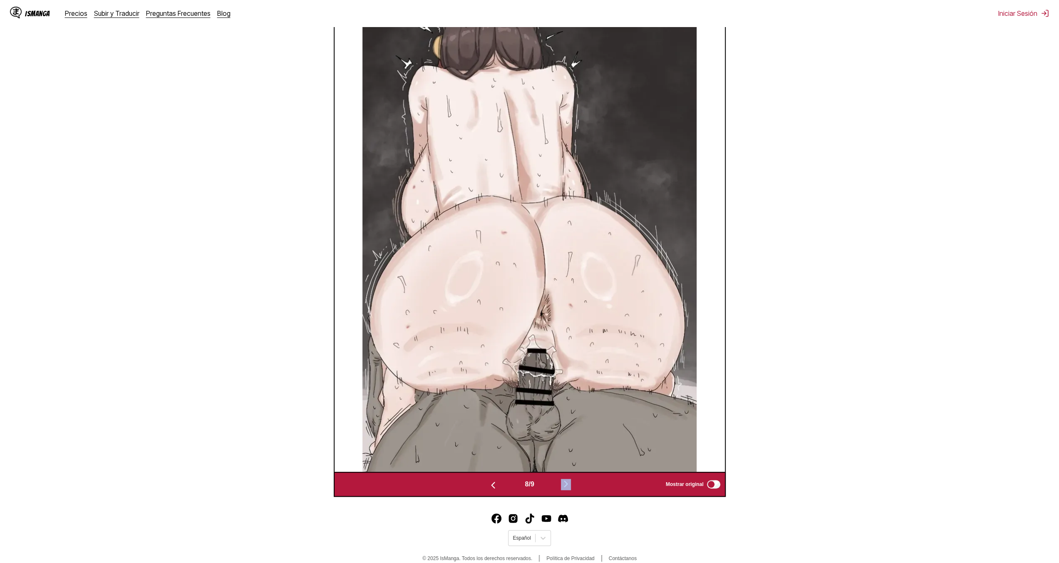
click at [498, 489] on button "button" at bounding box center [493, 484] width 50 height 12
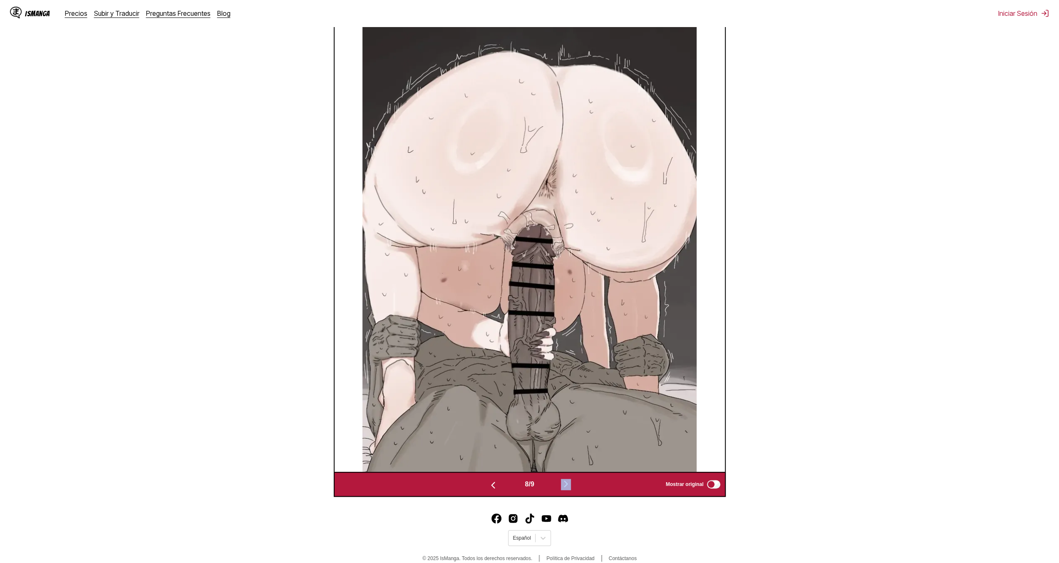
click at [498, 489] on button "button" at bounding box center [493, 484] width 50 height 12
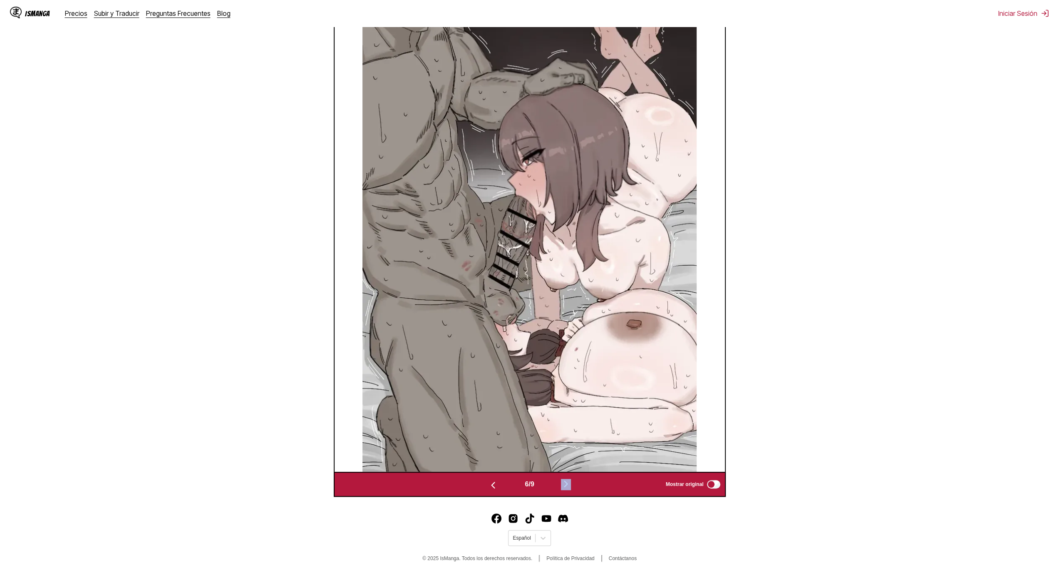
click at [498, 489] on button "button" at bounding box center [493, 484] width 50 height 12
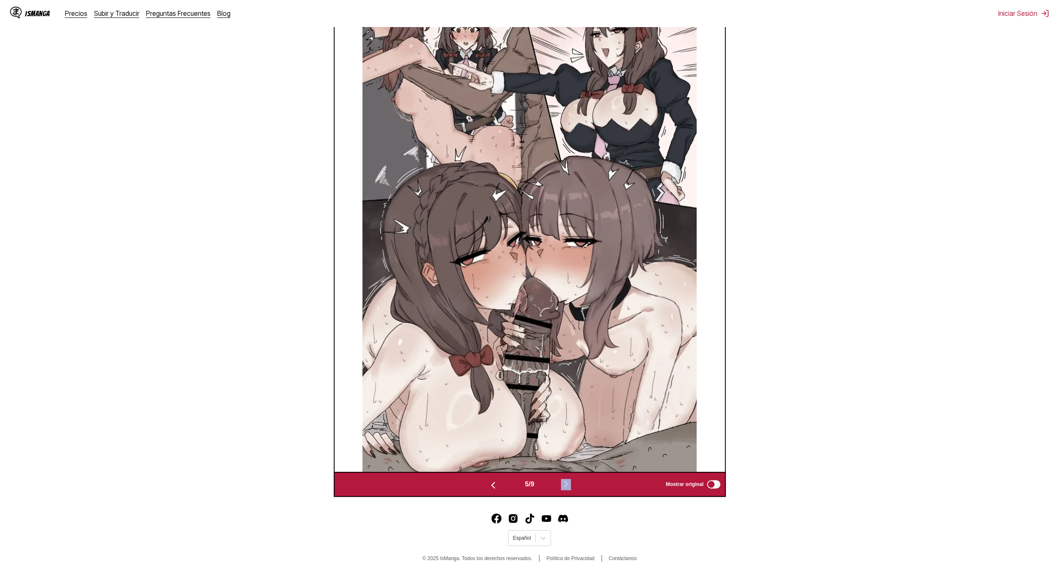
click at [498, 489] on button "button" at bounding box center [493, 484] width 50 height 12
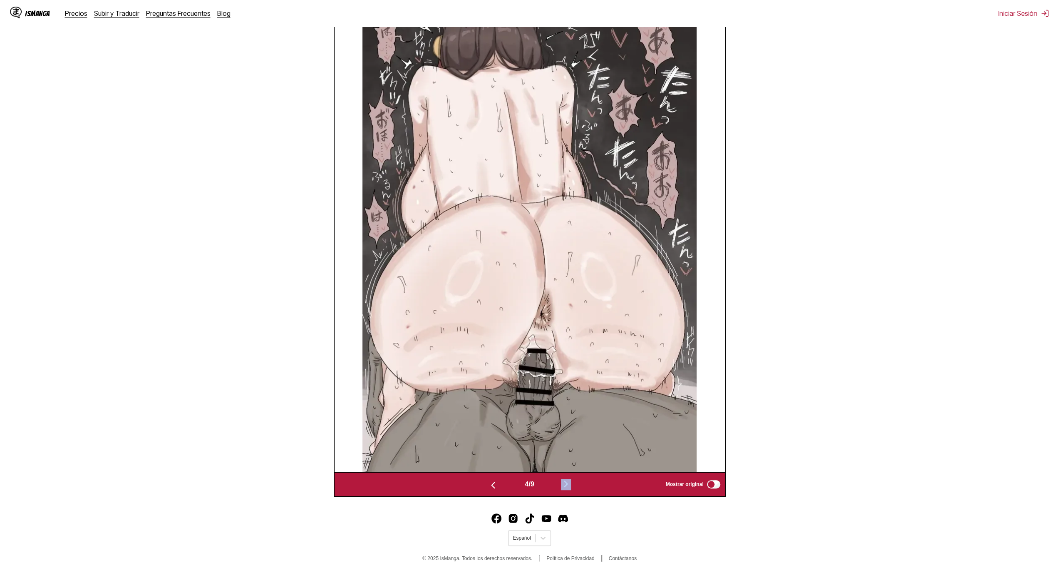
click at [498, 489] on button "button" at bounding box center [493, 484] width 50 height 12
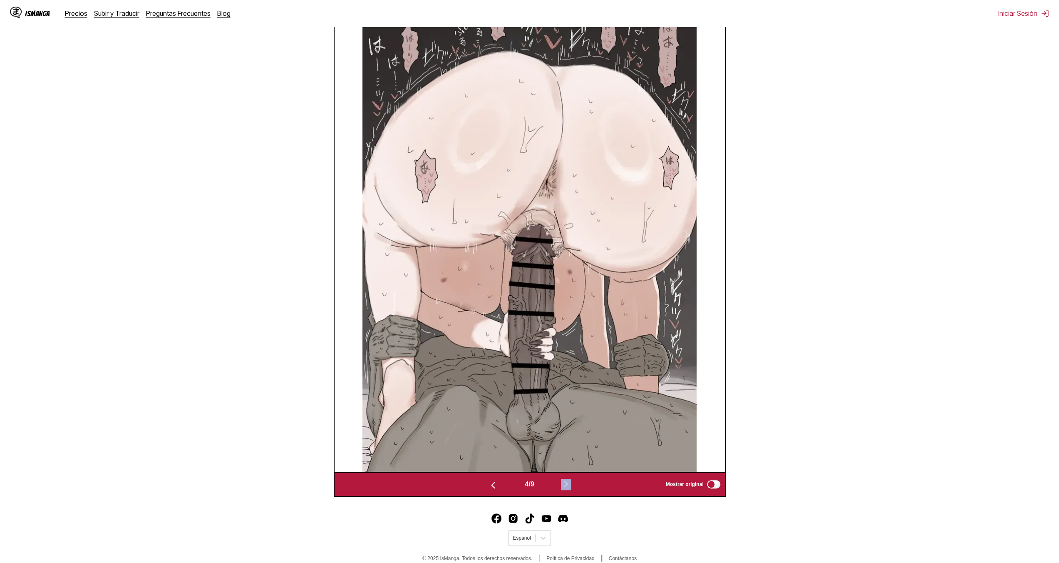
click at [498, 489] on button "button" at bounding box center [493, 484] width 50 height 12
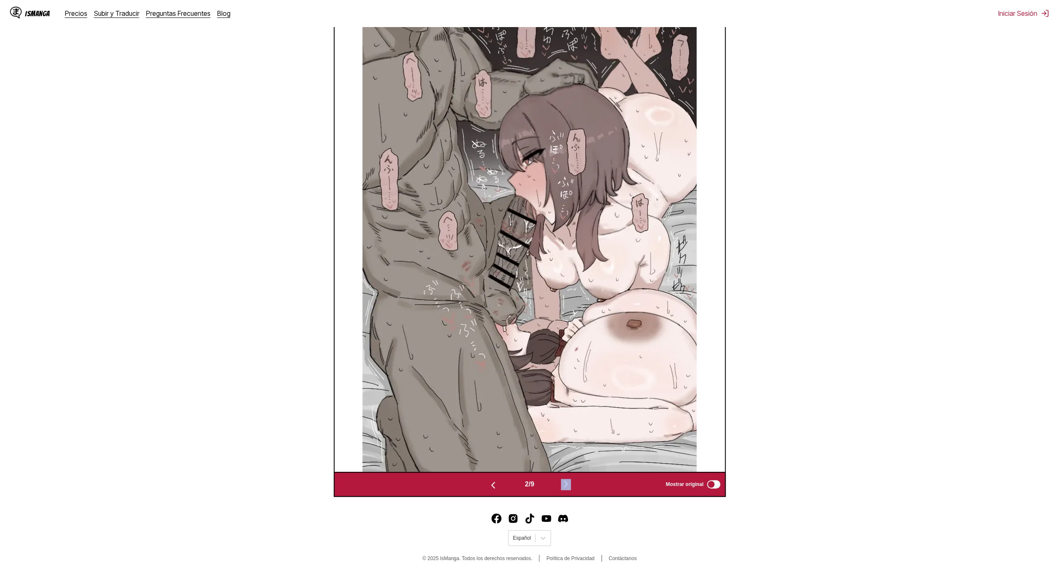
click at [498, 489] on button "button" at bounding box center [493, 484] width 50 height 12
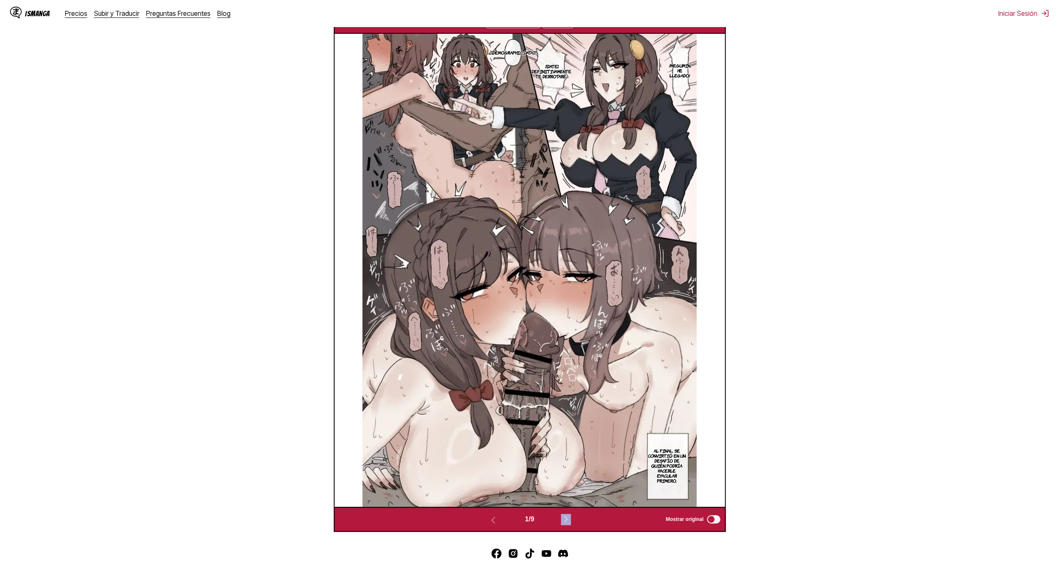
scroll to position [264, 0]
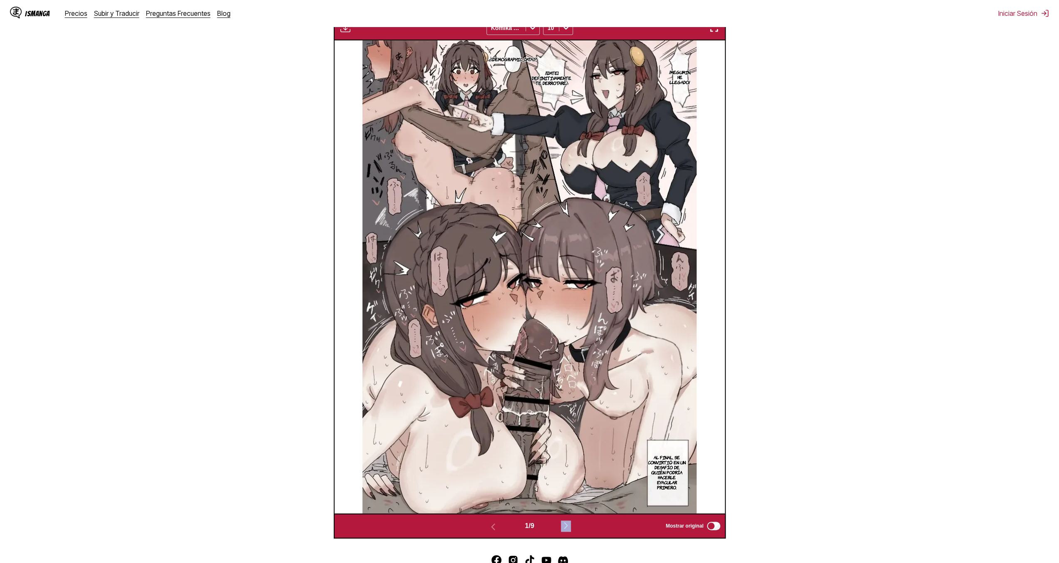
click at [720, 28] on button "button" at bounding box center [714, 27] width 15 height 11
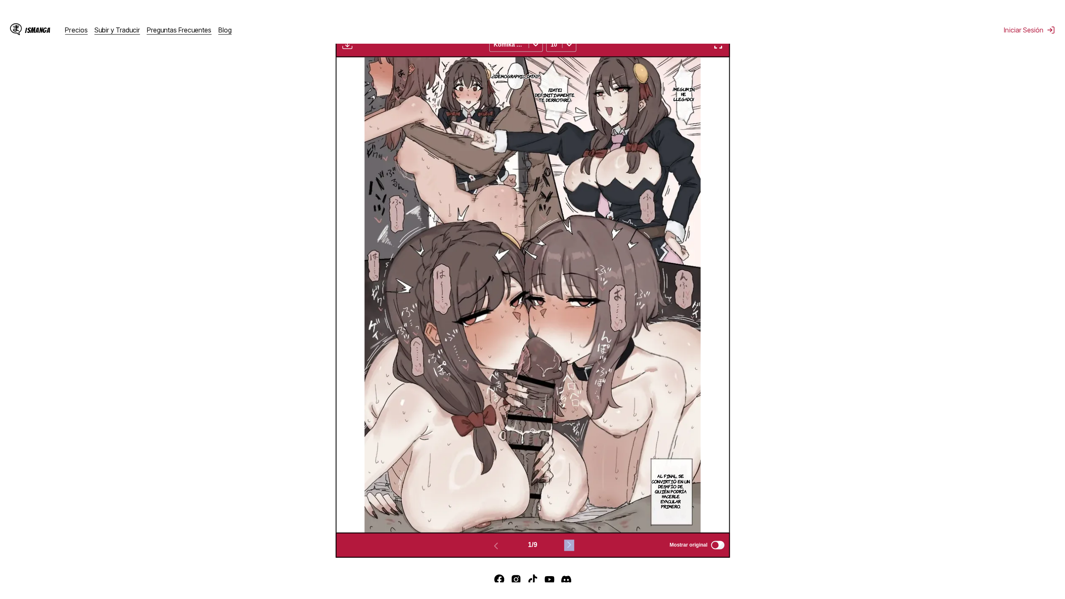
scroll to position [72, 0]
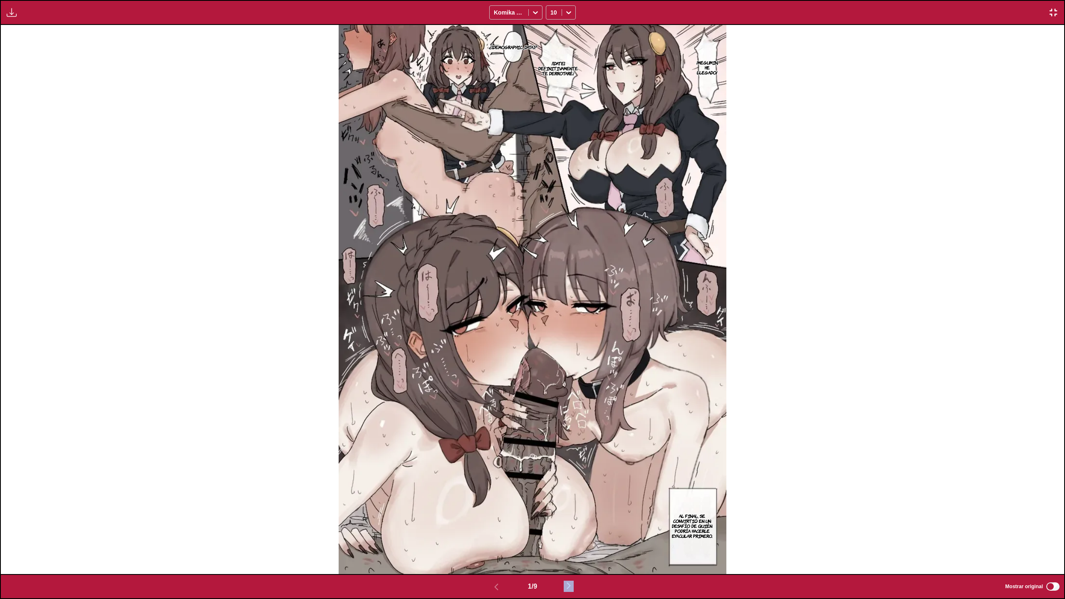
click at [571, 562] on img "button" at bounding box center [569, 586] width 10 height 10
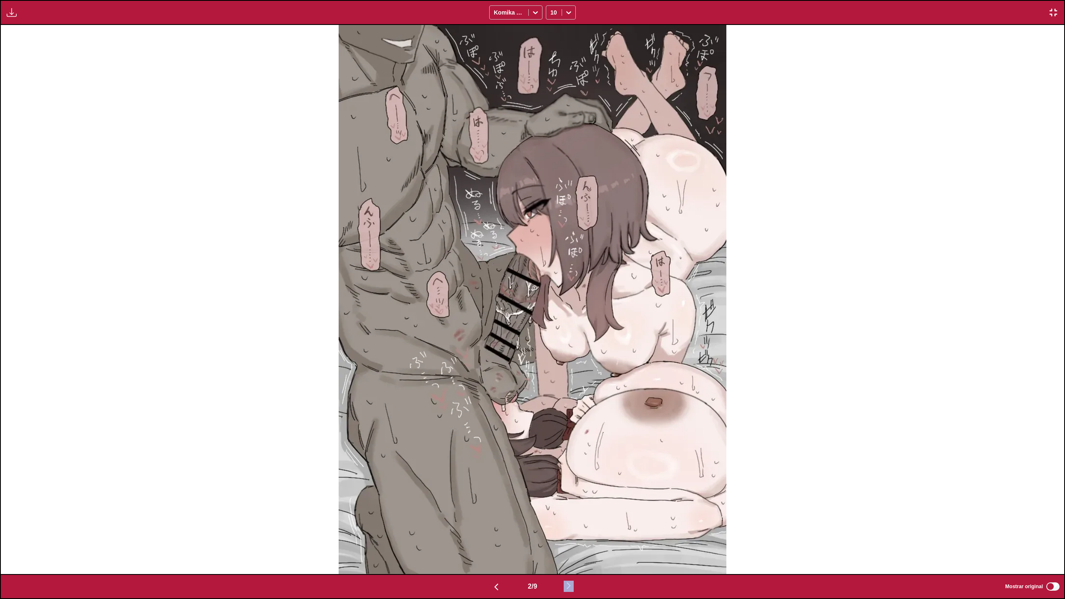
click at [571, 562] on img "button" at bounding box center [569, 586] width 10 height 10
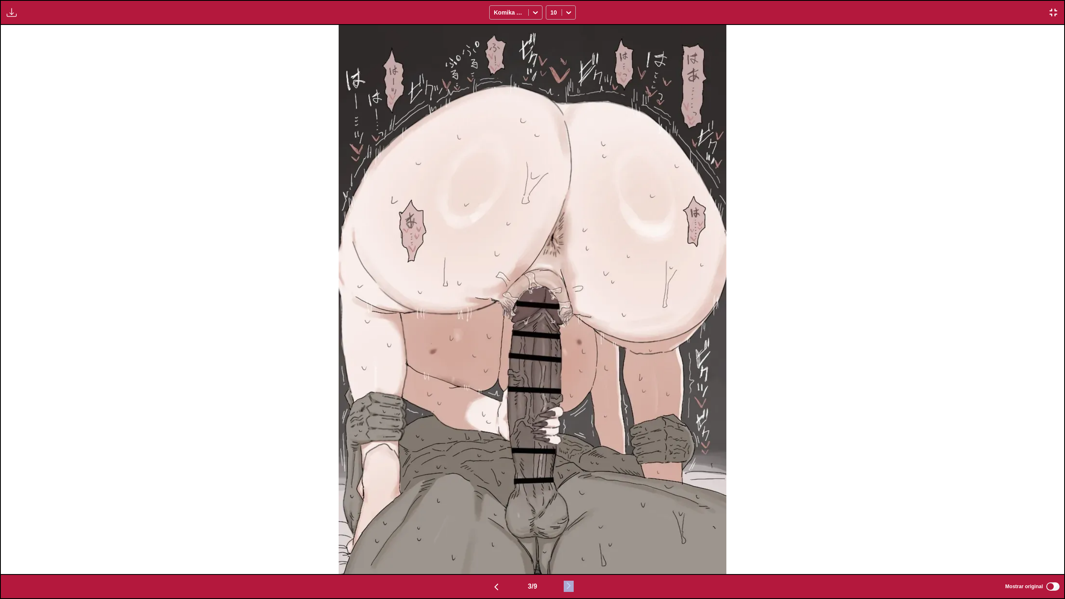
click at [571, 562] on img "button" at bounding box center [569, 586] width 10 height 10
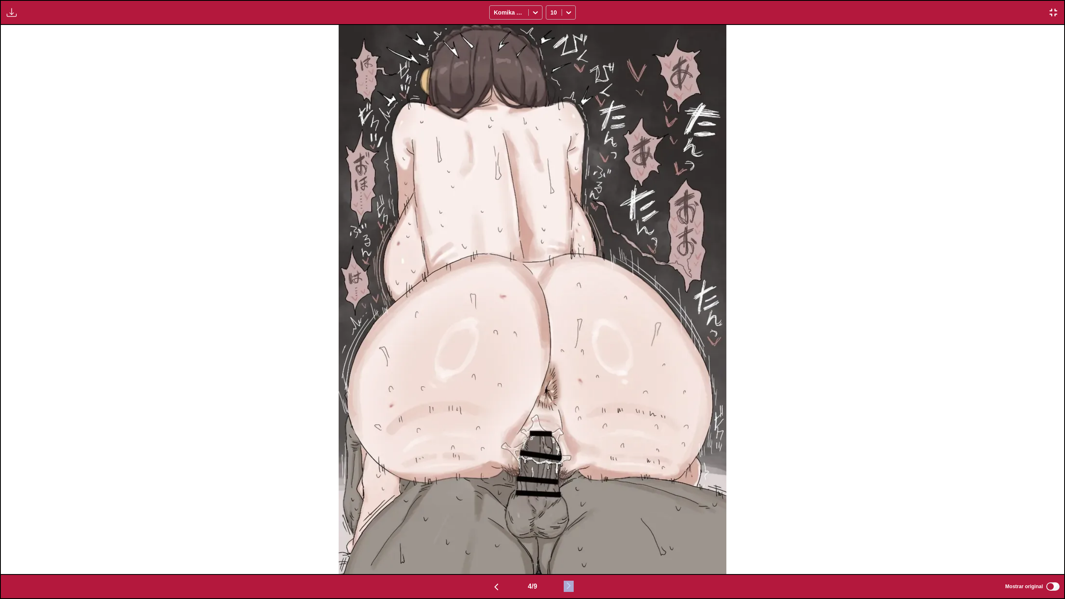
click at [571, 562] on img "button" at bounding box center [569, 586] width 10 height 10
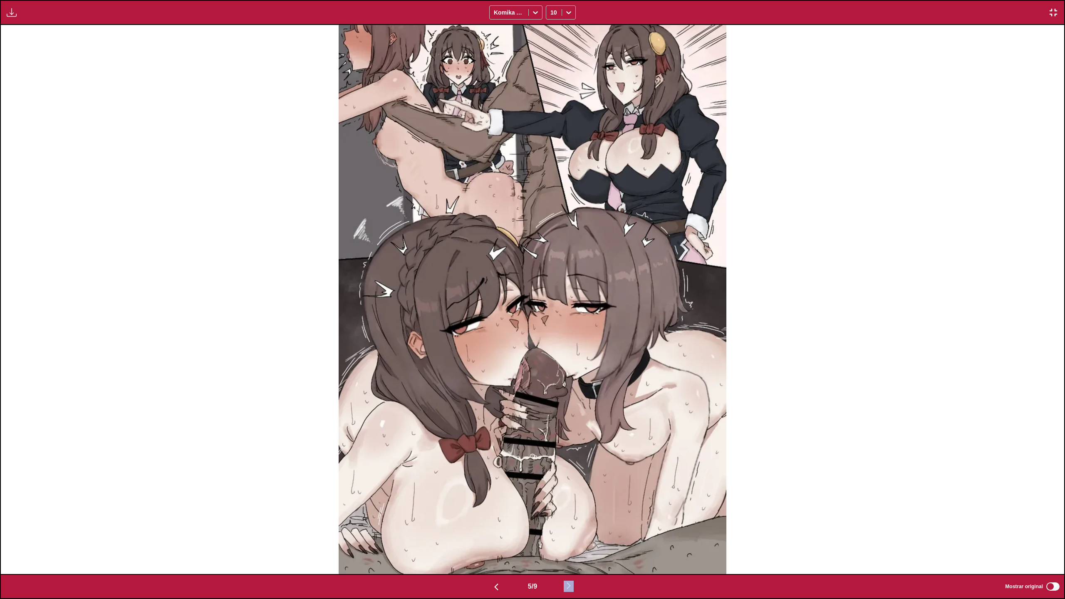
click at [571, 562] on img "button" at bounding box center [569, 586] width 10 height 10
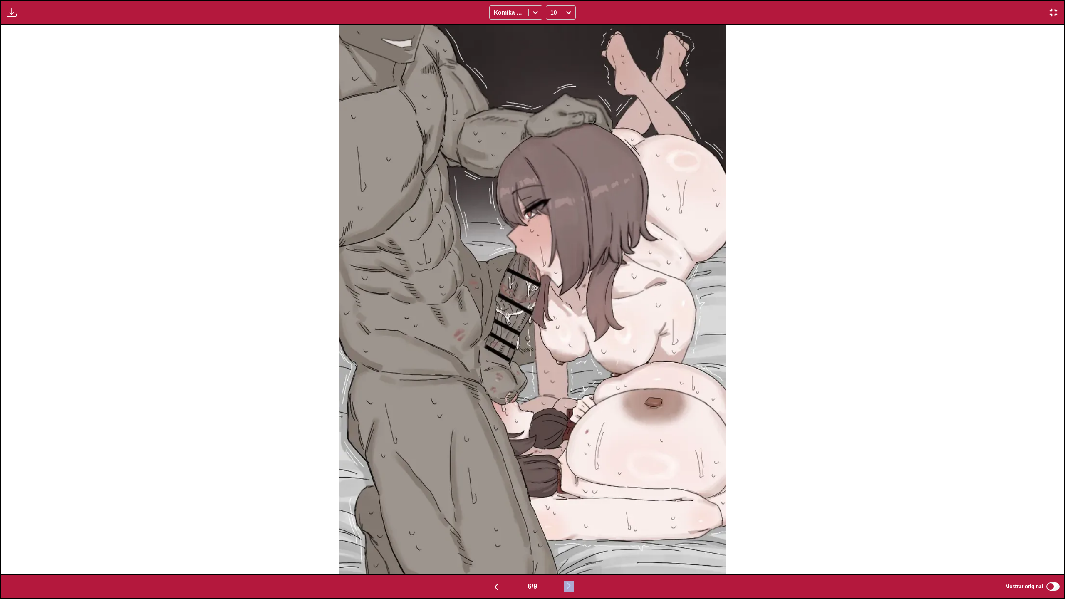
click at [571, 562] on img "button" at bounding box center [569, 586] width 10 height 10
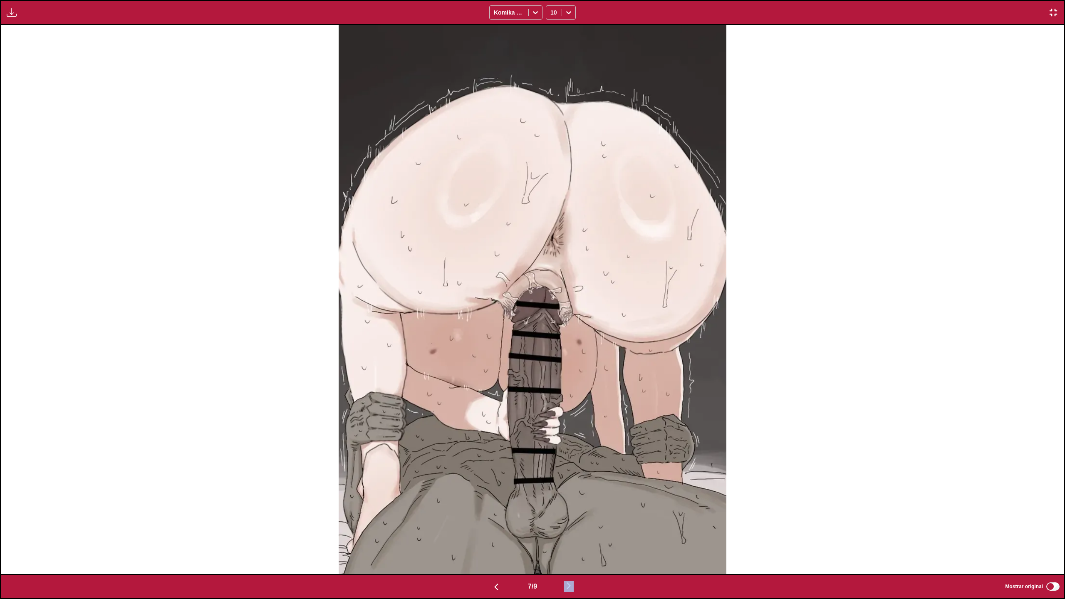
click at [571, 562] on img "button" at bounding box center [569, 586] width 10 height 10
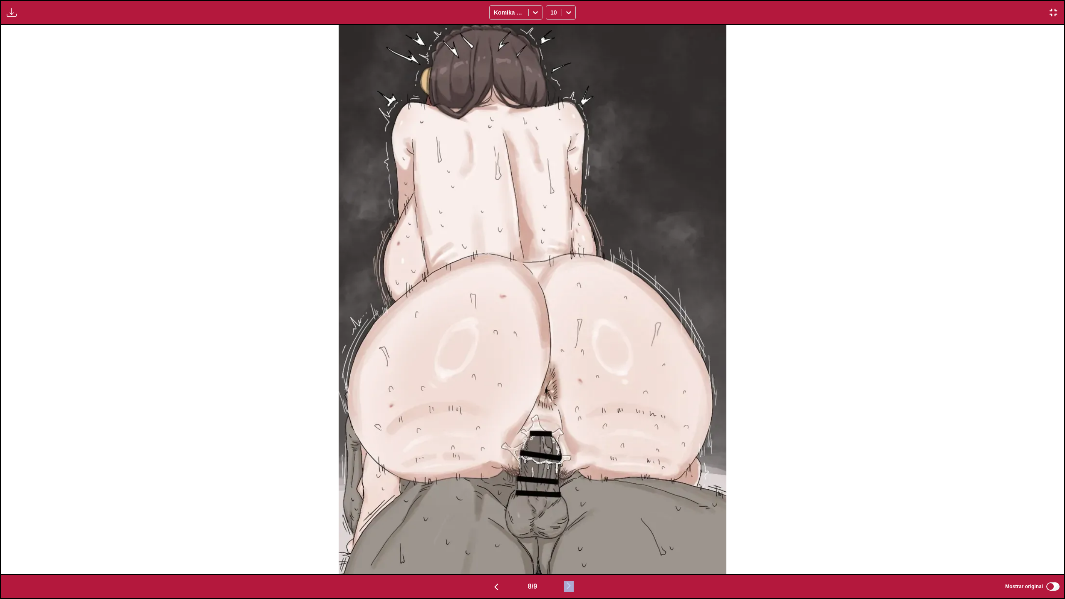
click at [571, 562] on img "button" at bounding box center [569, 586] width 10 height 10
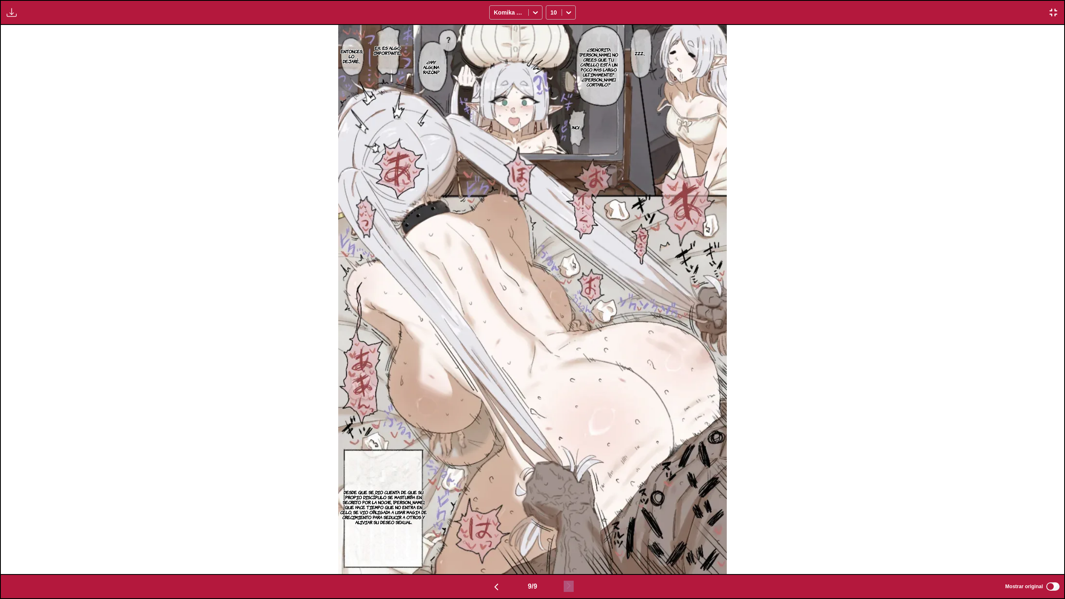
click at [493, 562] on img "button" at bounding box center [497, 587] width 10 height 10
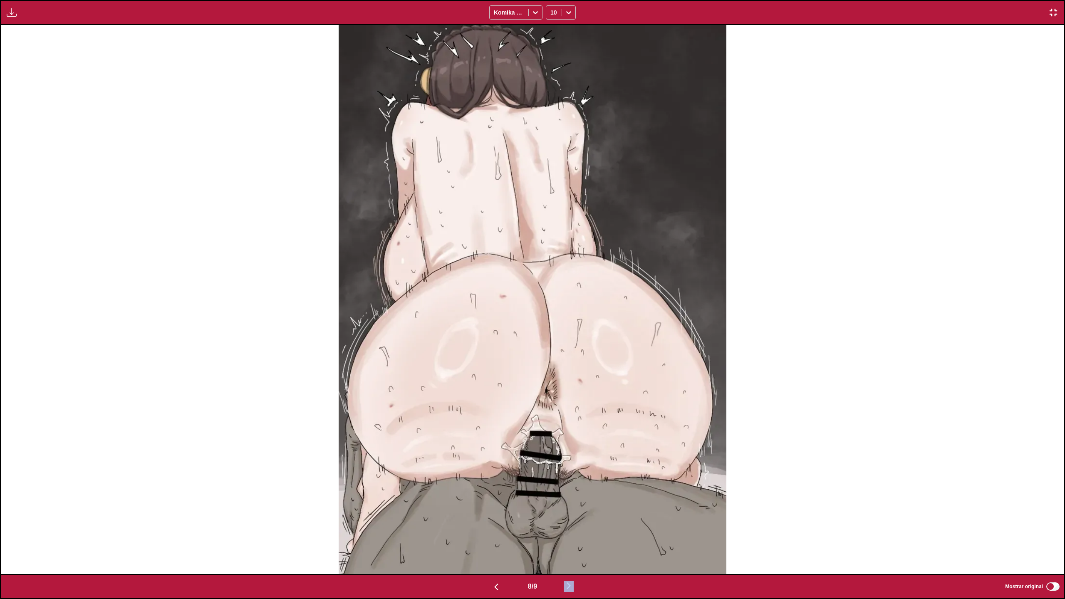
click at [495, 562] on img "button" at bounding box center [497, 587] width 10 height 10
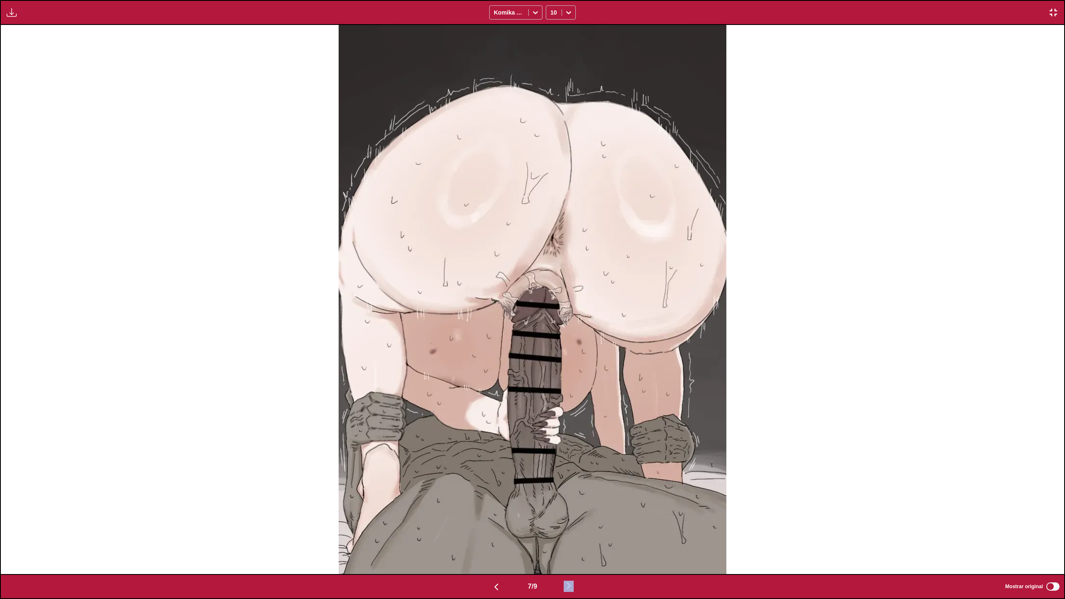
click at [495, 562] on img "button" at bounding box center [497, 587] width 10 height 10
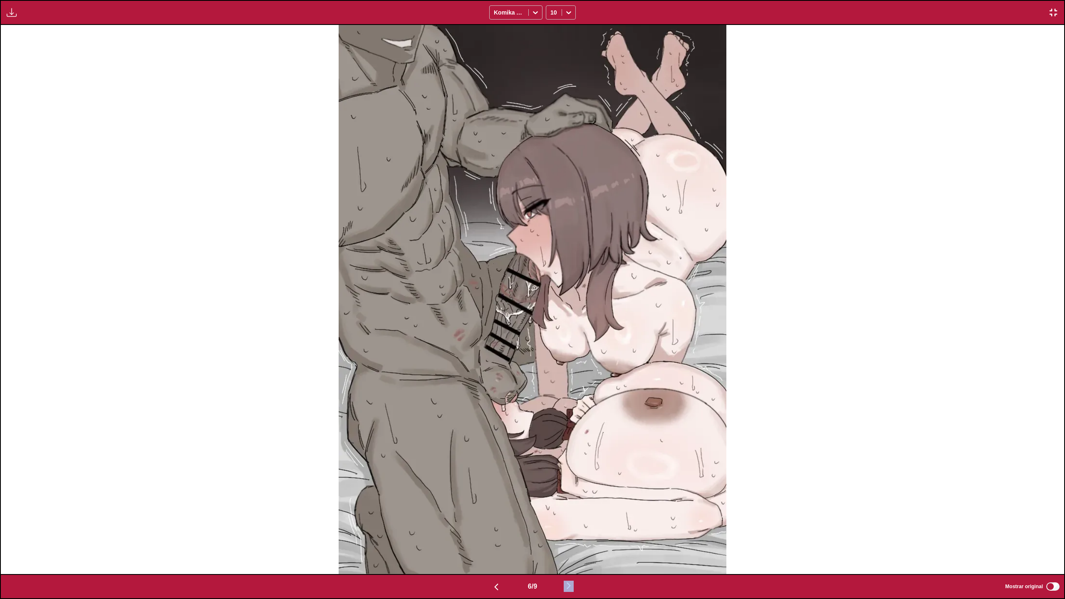
click at [496, 562] on img "button" at bounding box center [497, 587] width 10 height 10
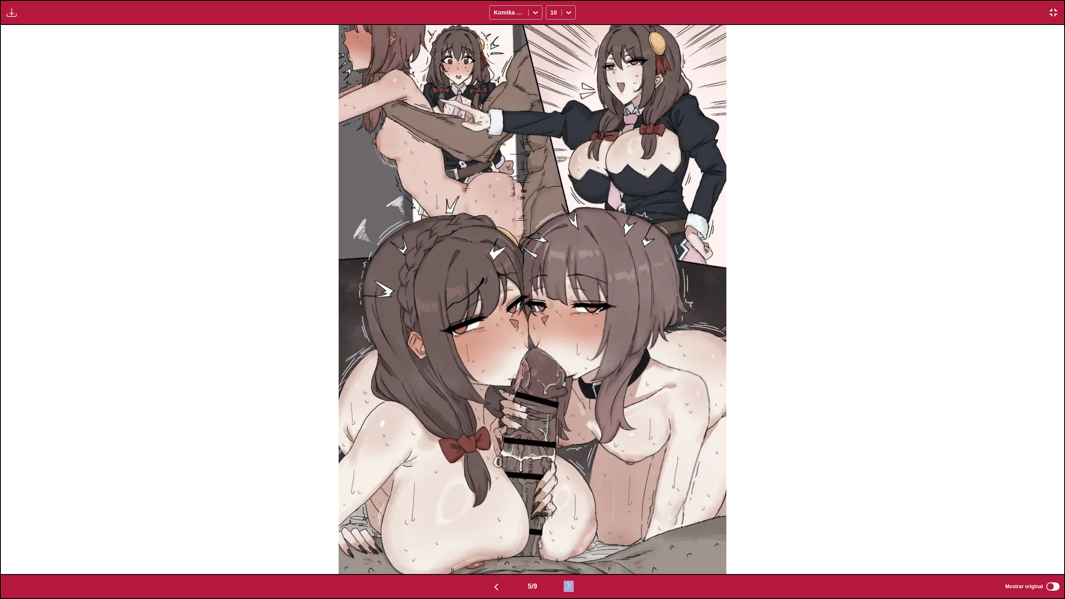
click at [499, 562] on button "button" at bounding box center [497, 587] width 50 height 12
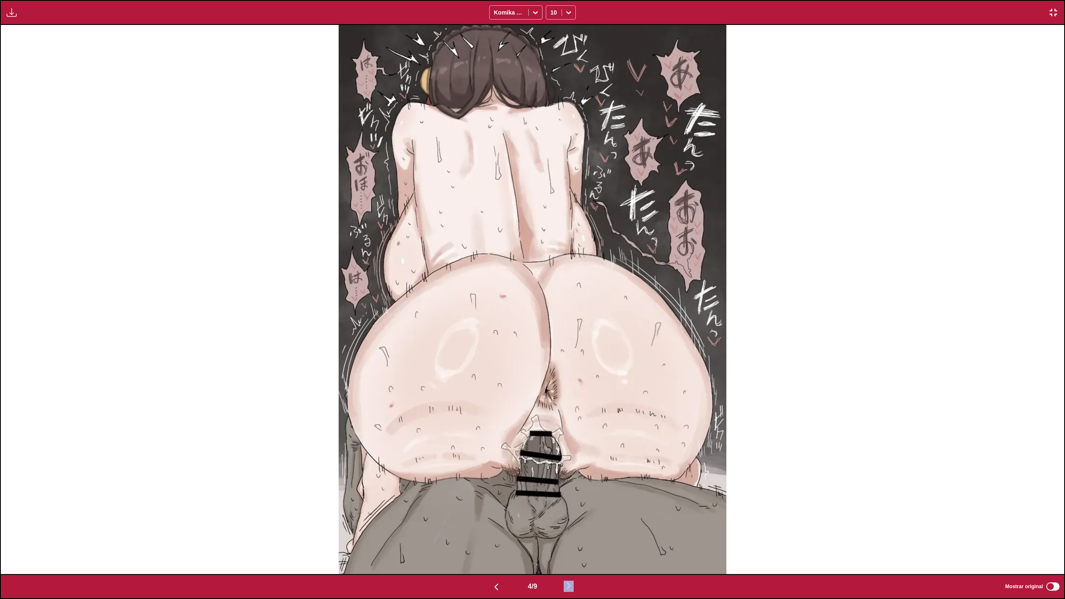
click at [500, 562] on button "button" at bounding box center [497, 587] width 50 height 12
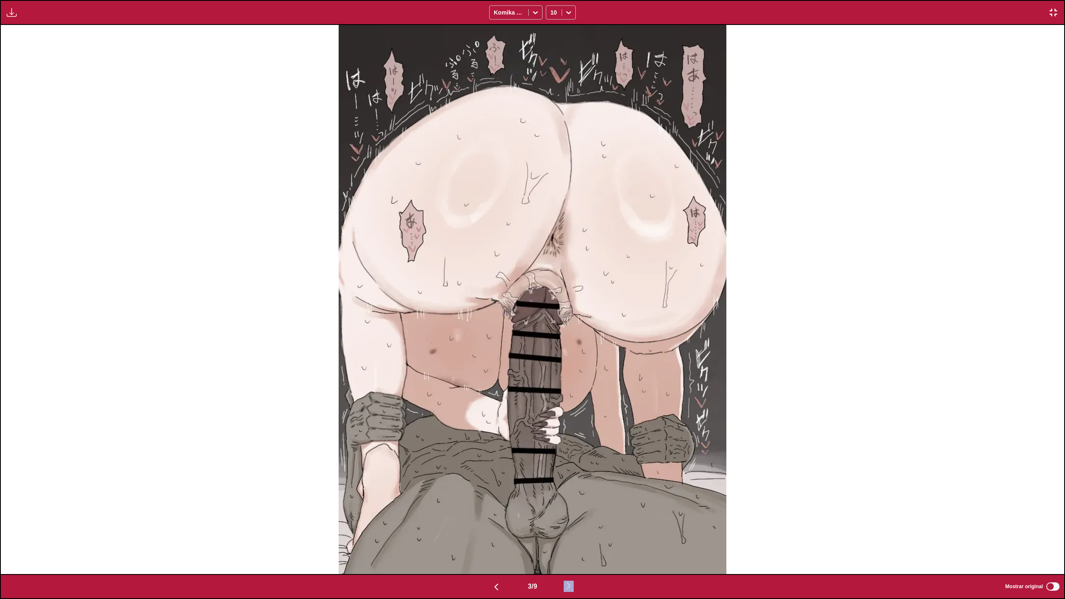
click at [500, 562] on button "button" at bounding box center [497, 587] width 50 height 12
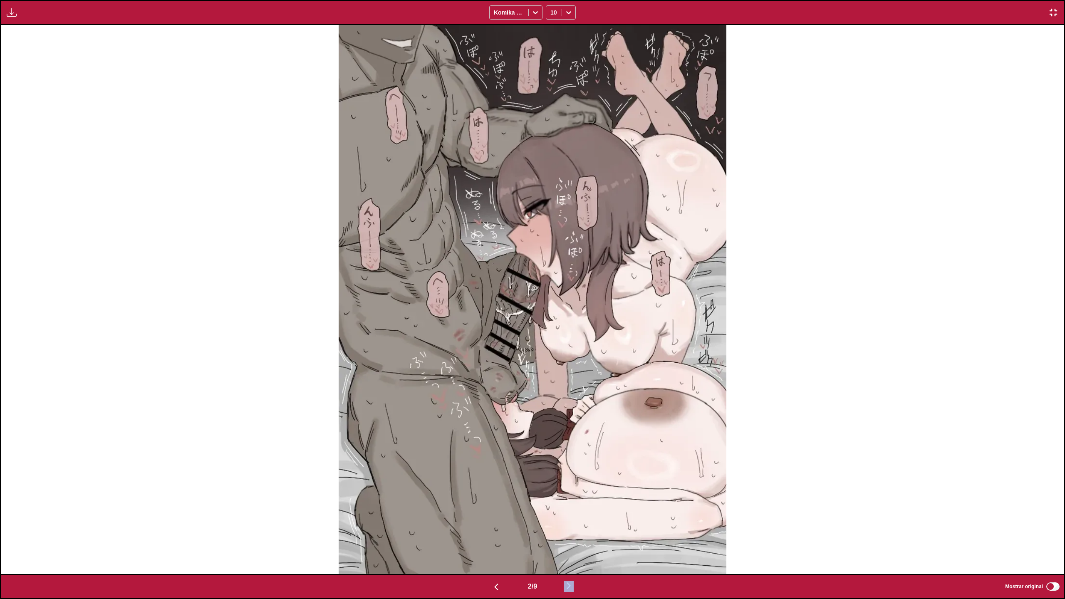
click at [500, 562] on button "button" at bounding box center [497, 587] width 50 height 12
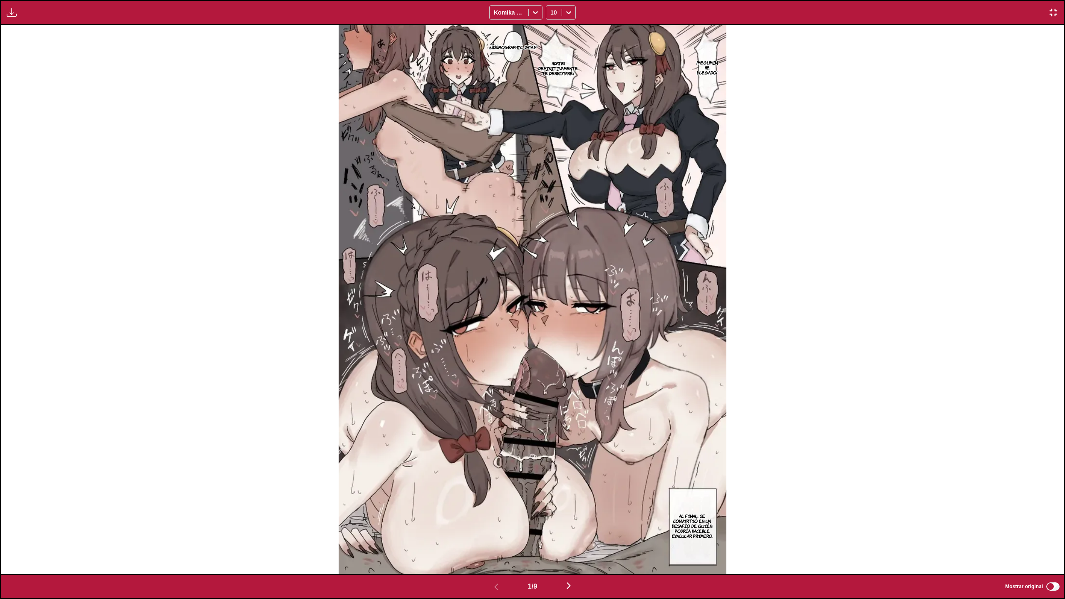
click at [1059, 6] on div "Disponible para usuarios premium Komika Axis 10" at bounding box center [532, 12] width 1065 height 25
click at [1059, 8] on button "button" at bounding box center [1053, 12] width 15 height 11
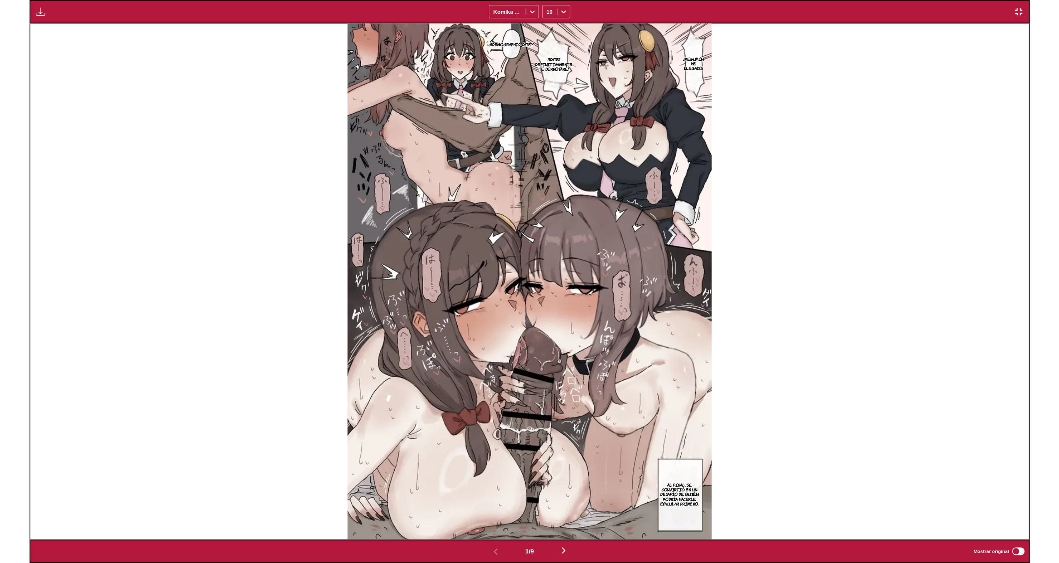
scroll to position [216, 0]
